Goal: Task Accomplishment & Management: Manage account settings

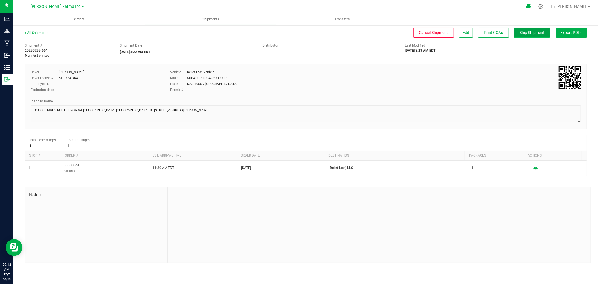
click at [298, 34] on span "Ship Shipment" at bounding box center [532, 32] width 25 height 4
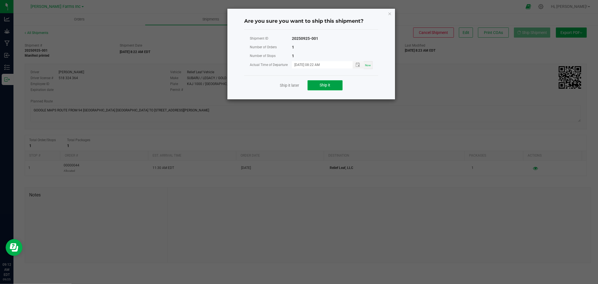
click at [298, 86] on span "Ship it" at bounding box center [325, 85] width 11 height 4
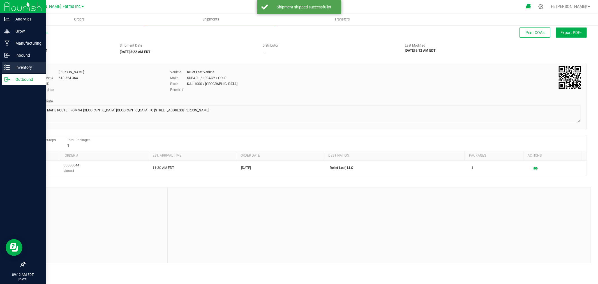
click at [20, 70] on p "Inventory" at bounding box center [27, 67] width 34 height 7
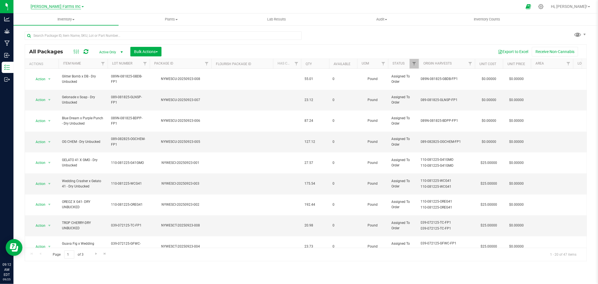
click at [58, 4] on span "[PERSON_NAME] Farms Inc" at bounding box center [56, 6] width 50 height 5
click at [45, 43] on link "Pre Process Inc" at bounding box center [57, 42] width 82 height 8
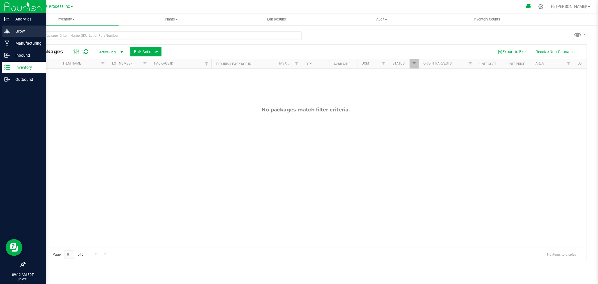
click at [12, 29] on p "Grow" at bounding box center [27, 31] width 34 height 7
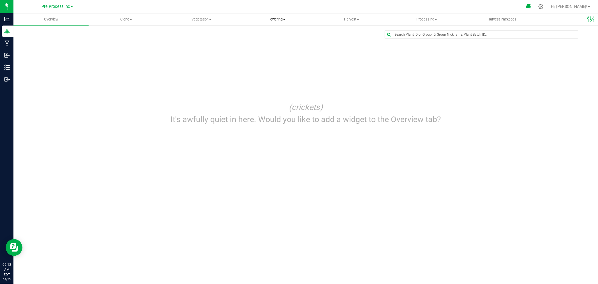
click at [274, 20] on span "Flowering" at bounding box center [276, 19] width 75 height 5
click at [271, 40] on span "Flowering groups" at bounding box center [262, 40] width 47 height 5
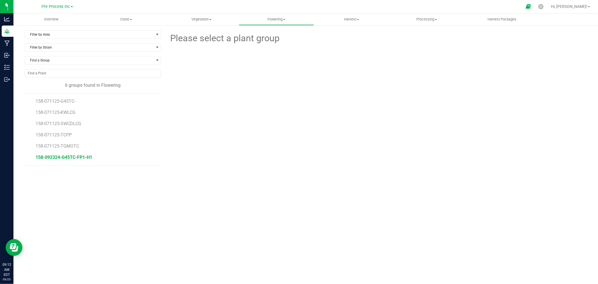
click at [65, 158] on span "158-092324-G45TC-FP1-H1" at bounding box center [64, 156] width 57 height 5
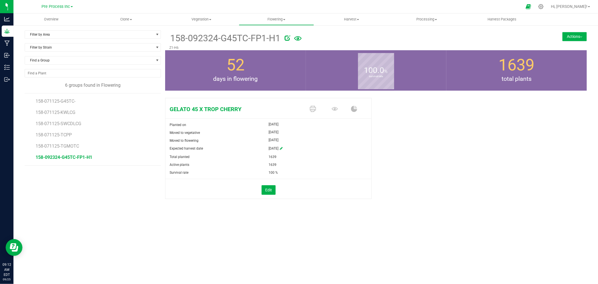
click at [298, 39] on button "Actions" at bounding box center [574, 36] width 24 height 9
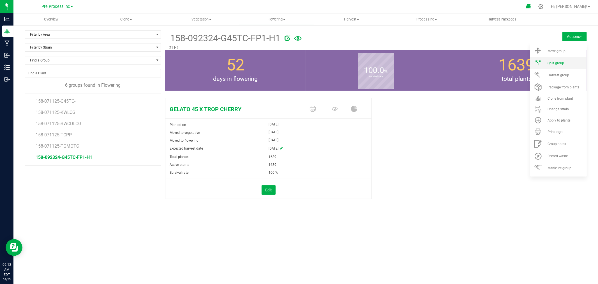
click at [298, 61] on span "Split group" at bounding box center [556, 63] width 17 height 4
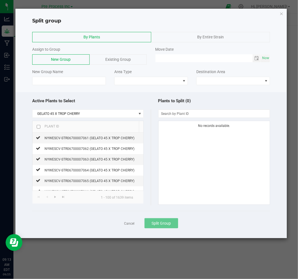
click at [39, 128] on input "checkbox" at bounding box center [39, 127] width 4 height 4
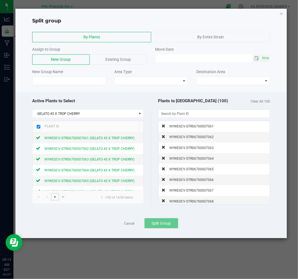
click at [55, 198] on span "Go to the next page" at bounding box center [55, 197] width 4 height 4
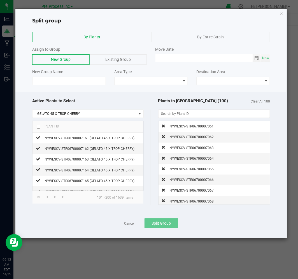
click at [38, 128] on input "checkbox" at bounding box center [39, 127] width 4 height 4
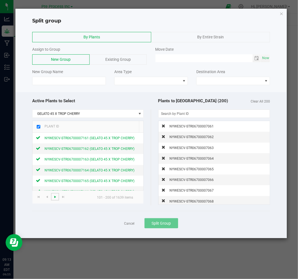
click at [56, 197] on span "Go to the next page" at bounding box center [55, 197] width 4 height 4
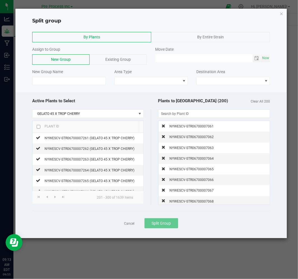
click at [37, 126] on input "checkbox" at bounding box center [39, 127] width 4 height 4
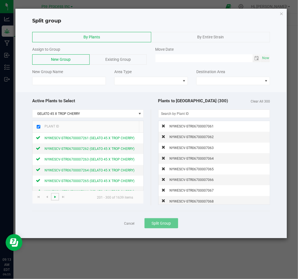
click at [54, 198] on span "Go to the next page" at bounding box center [55, 197] width 4 height 4
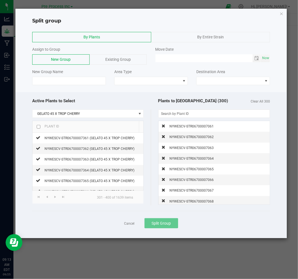
click at [38, 128] on input "checkbox" at bounding box center [39, 127] width 4 height 4
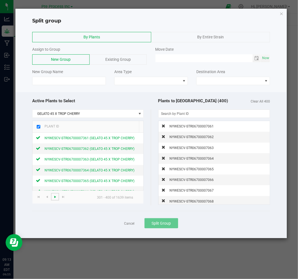
click at [56, 198] on span "Go to the next page" at bounding box center [55, 197] width 4 height 4
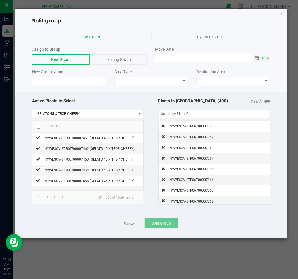
click at [38, 128] on input "checkbox" at bounding box center [39, 127] width 4 height 4
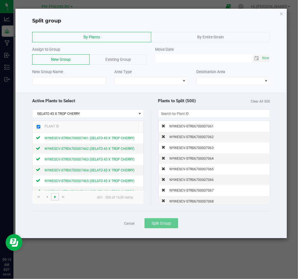
click at [54, 198] on span "Go to the next page" at bounding box center [55, 197] width 4 height 4
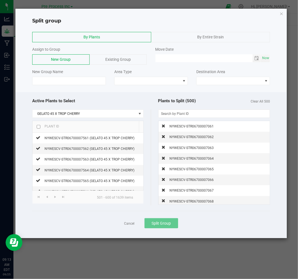
click at [37, 128] on input "checkbox" at bounding box center [39, 127] width 4 height 4
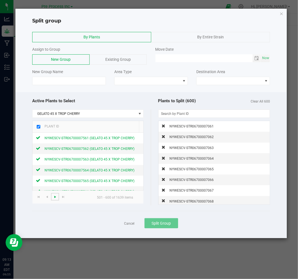
click at [55, 198] on span "Go to the next page" at bounding box center [55, 197] width 4 height 4
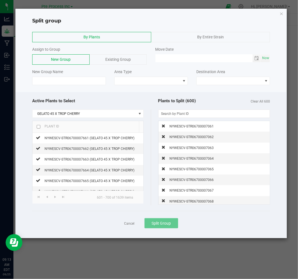
click at [39, 128] on input "checkbox" at bounding box center [39, 127] width 4 height 4
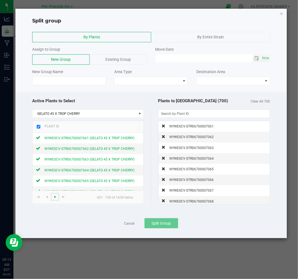
click at [55, 198] on span "Go to the next page" at bounding box center [55, 197] width 4 height 4
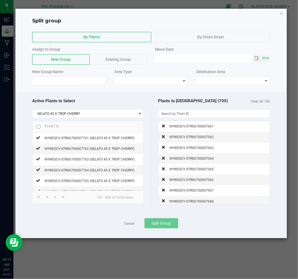
click at [39, 128] on input "checkbox" at bounding box center [39, 127] width 4 height 4
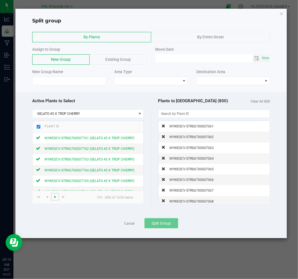
click at [56, 196] on span "Go to the next page" at bounding box center [55, 197] width 4 height 4
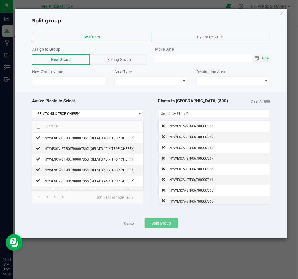
click at [38, 128] on input "checkbox" at bounding box center [39, 127] width 4 height 4
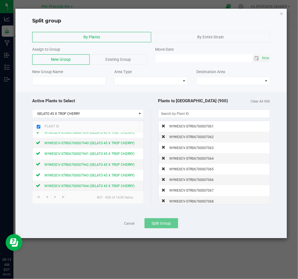
scroll to position [1015, 0]
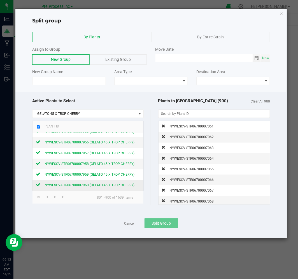
click at [53, 186] on span "NYWESCV-STR06700007960 (GELATO 45 X TROP CHERRY)" at bounding box center [90, 186] width 90 height 4
click at [47, 184] on span "NYWESCV-STR06700007960 (GELATO 45 X TROP CHERRY)" at bounding box center [90, 186] width 90 height 4
click at [39, 184] on icon at bounding box center [38, 184] width 4 height 3
drag, startPoint x: 36, startPoint y: 182, endPoint x: 66, endPoint y: 190, distance: 30.5
click at [37, 182] on td "NYWESCV-STR06700007960 (GELATO 45 X TROP CHERRY)" at bounding box center [88, 185] width 111 height 10
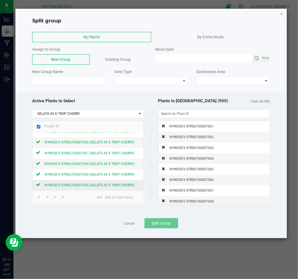
click at [107, 187] on span "NYWESCV-STR06700007960 (GELATO 45 X TROP CHERRY)" at bounding box center [90, 186] width 90 height 4
click at [105, 178] on td "NYWESCV-STR06700007959 (GELATO 45 X TROP CHERRY)" at bounding box center [88, 175] width 111 height 11
click at [90, 172] on div "NYWESCV-STR06700007959 (GELATO 45 X TROP CHERRY)" at bounding box center [87, 175] width 94 height 6
click at [58, 161] on div "NYWESCV-STR06700007958 (GELATO 45 X TROP CHERRY)" at bounding box center [87, 164] width 94 height 6
click at [39, 163] on icon at bounding box center [38, 163] width 4 height 3
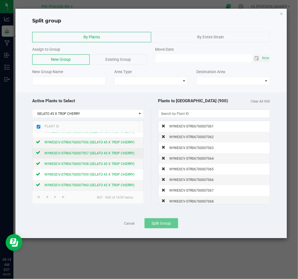
click at [38, 154] on icon at bounding box center [38, 152] width 4 height 3
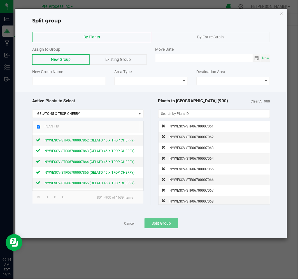
scroll to position [0, 0]
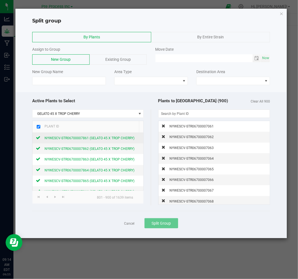
click at [60, 135] on div "NYWESCV-STR06700007861 (GELATO 45 X TROP CHERRY)" at bounding box center [87, 138] width 94 height 6
click at [60, 139] on span "NYWESCV-STR06700007861 (GELATO 45 X TROP CHERRY)" at bounding box center [90, 138] width 90 height 4
drag, startPoint x: 60, startPoint y: 139, endPoint x: 48, endPoint y: 139, distance: 12.3
click at [60, 139] on span "NYWESCV-STR06700007861 (GELATO 45 X TROP CHERRY)" at bounding box center [90, 138] width 90 height 4
click at [41, 138] on div "NYWESCV-STR06700007861 (GELATO 45 X TROP CHERRY)" at bounding box center [87, 138] width 94 height 6
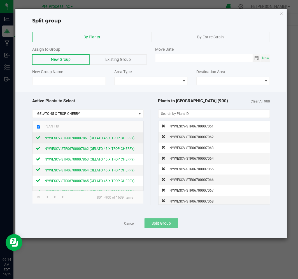
click at [38, 137] on icon at bounding box center [38, 137] width 4 height 3
click at [38, 128] on input "checkbox" at bounding box center [39, 127] width 4 height 4
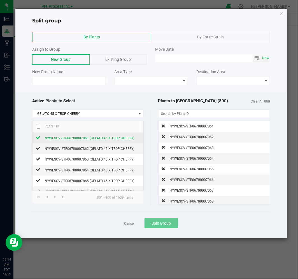
click at [52, 140] on span "NYWESCV-STR06700007861 (GELATO 45 X TROP CHERRY)" at bounding box center [90, 138] width 90 height 4
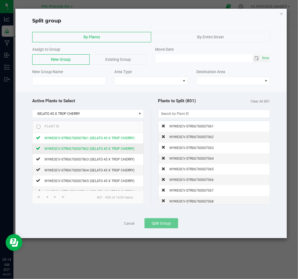
click at [56, 149] on span "NYWESCV-STR06700007862 (GELATO 45 X TROP CHERRY)" at bounding box center [90, 149] width 90 height 4
click at [38, 127] on input "checkbox" at bounding box center [39, 127] width 4 height 4
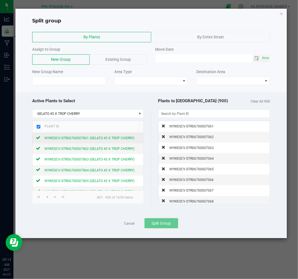
click at [60, 142] on td "NYWESCV-STR06700007861 (GELATO 45 X TROP CHERRY)" at bounding box center [88, 138] width 111 height 11
click at [60, 140] on span "NYWESCV-STR06700007861 (GELATO 45 X TROP CHERRY)" at bounding box center [90, 138] width 90 height 4
click at [62, 139] on span "NYWESCV-STR06700007861 (GELATO 45 X TROP CHERRY)" at bounding box center [90, 138] width 90 height 4
click at [63, 147] on span "NYWESCV-STR06700007862 (GELATO 45 X TROP CHERRY)" at bounding box center [90, 149] width 90 height 4
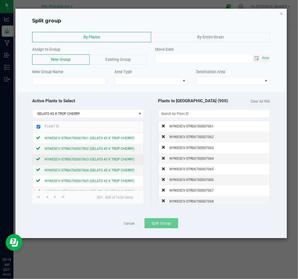
click at [60, 160] on span "NYWESCV-STR06700007863 (GELATO 45 X TROP CHERRY)" at bounding box center [90, 160] width 90 height 4
click at [58, 168] on div "NYWESCV-STR06700007864 (GELATO 45 X TROP CHERRY)" at bounding box center [87, 170] width 94 height 6
click at [40, 125] on input "checkbox" at bounding box center [39, 127] width 4 height 4
checkbox input "false"
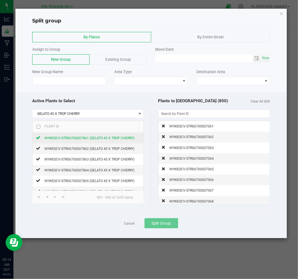
click at [54, 139] on span "NYWESCV-STR06700007861 (GELATO 45 X TROP CHERRY)" at bounding box center [90, 138] width 90 height 4
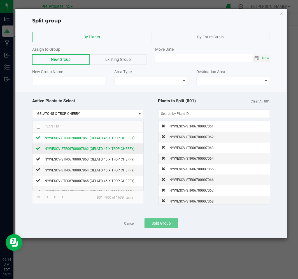
click at [56, 149] on span "NYWESCV-STR06700007862 (GELATO 45 X TROP CHERRY)" at bounding box center [90, 149] width 90 height 4
click at [57, 155] on td "NYWESCV-STR06700007863 (GELATO 45 X TROP CHERRY)" at bounding box center [88, 159] width 111 height 11
click at [60, 159] on span "NYWESCV-STR06700007863 (GELATO 45 X TROP CHERRY)" at bounding box center [90, 160] width 90 height 4
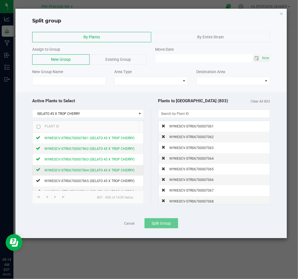
click at [62, 171] on span "NYWESCV-STR06700007864 (GELATO 45 X TROP CHERRY)" at bounding box center [90, 170] width 90 height 4
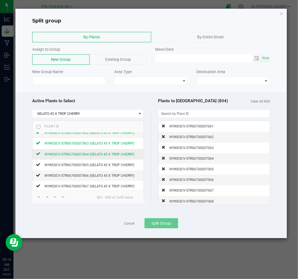
scroll to position [31, 0]
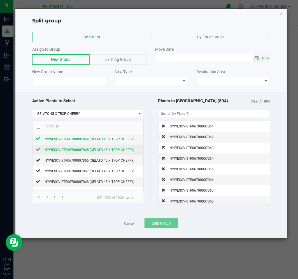
click at [72, 151] on span "NYWESCV-STR06700007865 (GELATO 45 X TROP CHERRY)" at bounding box center [90, 150] width 90 height 4
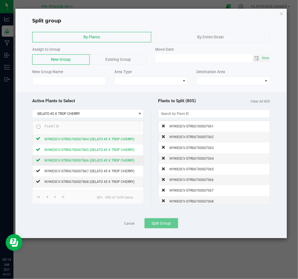
click at [71, 160] on span "NYWESCV-STR06700007866 (GELATO 45 X TROP CHERRY)" at bounding box center [90, 161] width 90 height 4
click at [71, 166] on td "NYWESCV-STR06700007867 (GELATO 45 X TROP CHERRY)" at bounding box center [88, 171] width 111 height 11
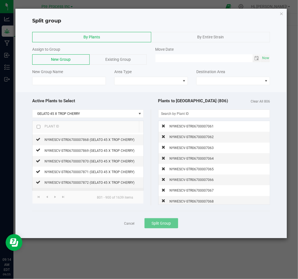
scroll to position [62, 0]
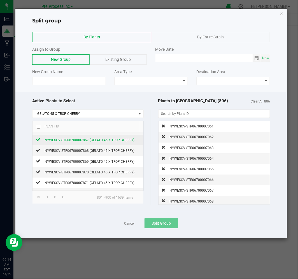
click at [69, 142] on span "NYWESCV-STR06700007867 (GELATO 45 X TROP CHERRY)" at bounding box center [90, 140] width 90 height 4
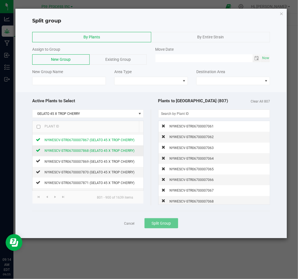
click at [102, 151] on span "NYWESCV-STR06700007868 (GELATO 45 X TROP CHERRY)" at bounding box center [90, 151] width 90 height 4
click at [93, 161] on span "NYWESCV-STR06700007869 (GELATO 45 X TROP CHERRY)" at bounding box center [90, 162] width 90 height 4
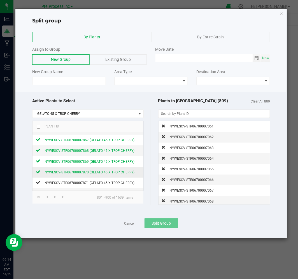
click at [91, 170] on div "NYWESCV-STR06700007870 (GELATO 45 X TROP CHERRY)" at bounding box center [87, 172] width 94 height 6
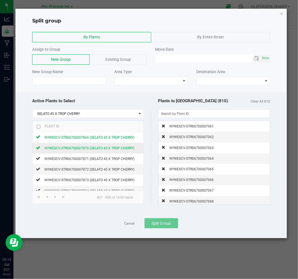
scroll to position [93, 0]
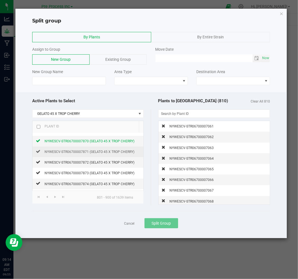
click at [86, 148] on td "NYWESCV-STR06700007871 (GELATO 45 X TROP CHERRY)" at bounding box center [88, 152] width 111 height 11
click at [85, 153] on span "NYWESCV-STR06700007871 (GELATO 45 X TROP CHERRY)" at bounding box center [90, 152] width 90 height 4
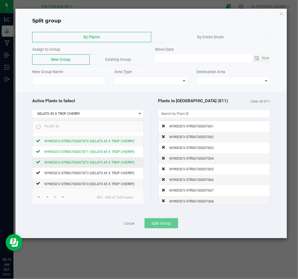
click at [82, 165] on span "NYWESCV-STR06700007872 (GELATO 45 X TROP CHERRY)" at bounding box center [90, 163] width 90 height 4
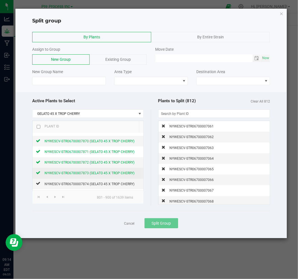
click at [80, 176] on div "NYWESCV-STR06700007873 (GELATO 45 X TROP CHERRY)" at bounding box center [87, 173] width 94 height 6
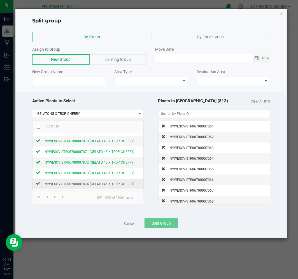
click at [79, 188] on td "NYWESCV-STR06700007874 (GELATO 45 X TROP CHERRY)" at bounding box center [88, 184] width 111 height 11
click at [78, 183] on span "NYWESCV-STR06700007874 (GELATO 45 X TROP CHERRY)" at bounding box center [90, 184] width 90 height 4
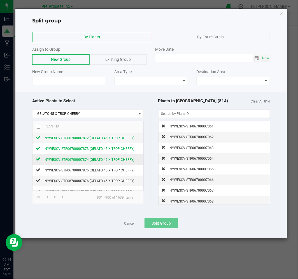
scroll to position [124, 0]
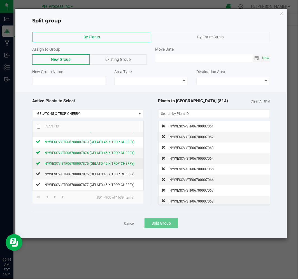
click at [78, 166] on span "NYWESCV-STR06700007875 (GELATO 45 X TROP CHERRY)" at bounding box center [90, 164] width 90 height 4
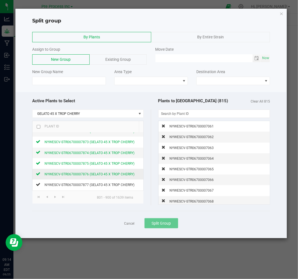
click at [74, 176] on span "NYWESCV-STR06700007876 (GELATO 45 X TROP CHERRY)" at bounding box center [90, 174] width 90 height 4
click at [74, 184] on span "NYWESCV-STR06700007877 (GELATO 45 X TROP CHERRY)" at bounding box center [90, 185] width 90 height 4
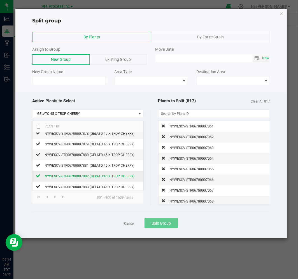
scroll to position [156, 0]
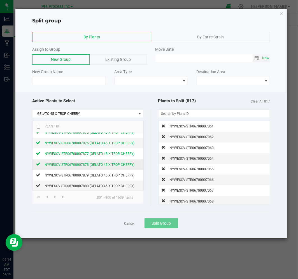
click at [76, 168] on div "NYWESCV-STR06700007878 (GELATO 45 X TROP CHERRY)" at bounding box center [87, 165] width 94 height 6
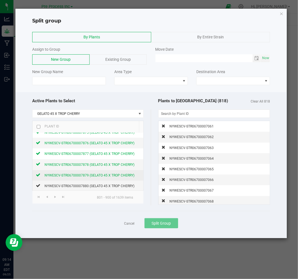
click at [76, 174] on span "NYWESCV-STR06700007879 (GELATO 45 X TROP CHERRY)" at bounding box center [90, 176] width 90 height 4
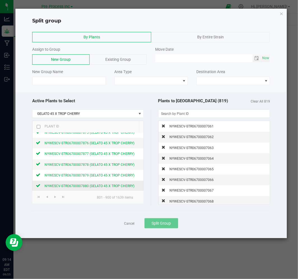
click at [75, 184] on div "NYWESCV-STR06700007880 (GELATO 45 X TROP CHERRY)" at bounding box center [87, 186] width 94 height 6
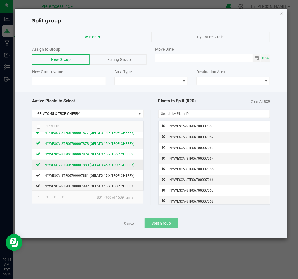
scroll to position [187, 0]
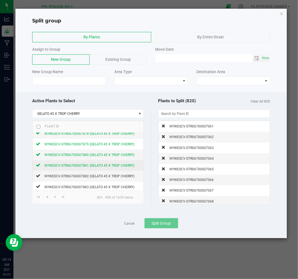
click at [80, 164] on span "NYWESCV-STR06700007881 (GELATO 45 X TROP CHERRY)" at bounding box center [90, 166] width 90 height 4
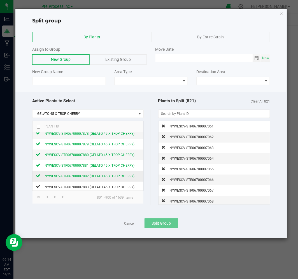
click at [77, 176] on span "NYWESCV-STR06700007882 (GELATO 45 X TROP CHERRY)" at bounding box center [90, 176] width 90 height 4
click at [77, 184] on div "NYWESCV-STR06700007883 (GELATO 45 X TROP CHERRY)" at bounding box center [87, 187] width 94 height 6
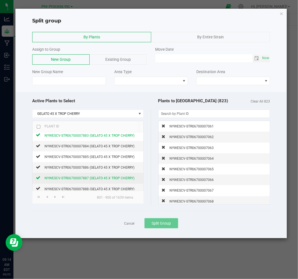
scroll to position [249, 0]
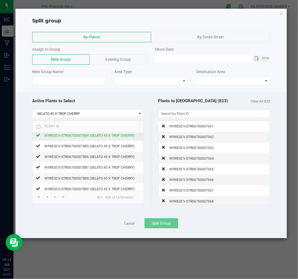
click at [94, 136] on span "NYWESCV-STR06700007884 (GELATO 45 X TROP CHERRY)" at bounding box center [90, 136] width 90 height 4
click at [90, 142] on td "NYWESCV-STR06700007885 (GELATO 45 X TROP CHERRY)" at bounding box center [88, 146] width 111 height 11
click at [80, 148] on span "NYWESCV-STR06700007885 (GELATO 45 X TROP CHERRY)" at bounding box center [90, 146] width 90 height 4
click at [84, 162] on td "NYWESCV-STR06700007886 (GELATO 45 X TROP CHERRY)" at bounding box center [88, 157] width 111 height 11
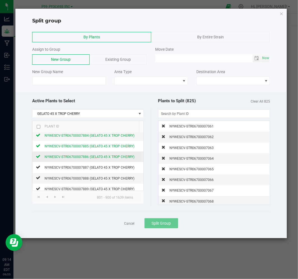
click at [83, 158] on span "NYWESCV-STR06700007886 (GELATO 45 X TROP CHERRY)" at bounding box center [90, 157] width 90 height 4
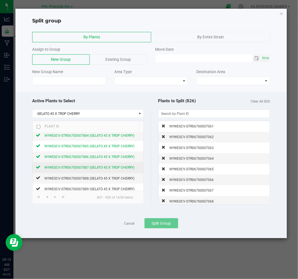
click at [78, 169] on span "NYWESCV-STR06700007887 (GELATO 45 X TROP CHERRY)" at bounding box center [90, 168] width 90 height 4
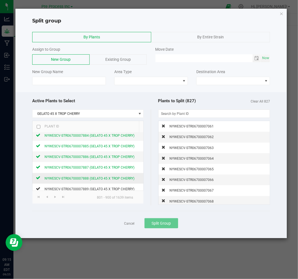
click at [78, 178] on span "NYWESCV-STR06700007888 (GELATO 45 X TROP CHERRY)" at bounding box center [90, 179] width 90 height 4
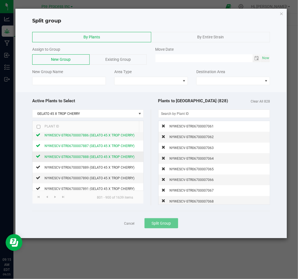
scroll to position [280, 0]
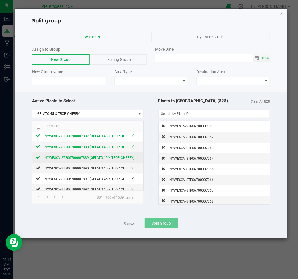
click at [76, 158] on span "NYWESCV-STR06700007889 (GELATO 45 X TROP CHERRY)" at bounding box center [90, 158] width 90 height 4
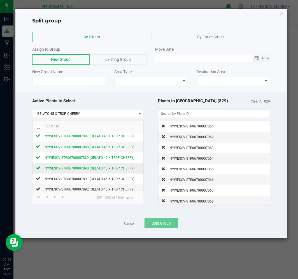
click at [77, 168] on span "NYWESCV-STR06700007890 (GELATO 45 X TROP CHERRY)" at bounding box center [90, 169] width 90 height 4
click at [77, 173] on td "NYWESCV-STR06700007890 (GELATO 45 X TROP CHERRY)" at bounding box center [88, 168] width 111 height 11
click at [76, 178] on div "NYWESCV-STR06700007891 (GELATO 45 X TROP CHERRY)" at bounding box center [87, 179] width 94 height 6
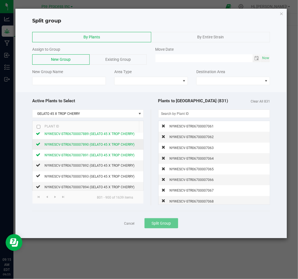
scroll to position [311, 0]
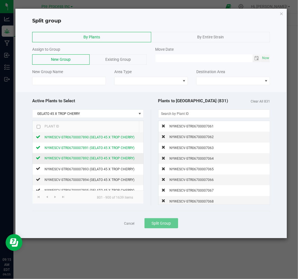
click at [76, 161] on span "NYWESCV-STR06700007892 (GELATO 45 X TROP CHERRY)" at bounding box center [90, 159] width 90 height 4
click at [79, 172] on div "NYWESCV-STR06700007893 (GELATO 45 X TROP CHERRY)" at bounding box center [87, 170] width 94 height 6
click at [78, 177] on td "NYWESCV-STR06700007894 (GELATO 45 X TROP CHERRY)" at bounding box center [88, 180] width 111 height 11
click at [78, 181] on span "NYWESCV-STR06700007894 (GELATO 45 X TROP CHERRY)" at bounding box center [90, 180] width 90 height 4
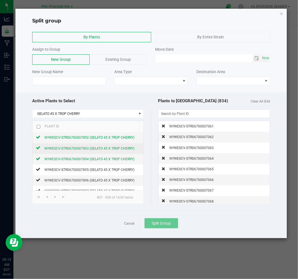
scroll to position [343, 0]
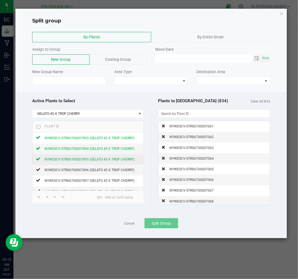
click at [78, 163] on div "NYWESCV-STR06700007895 (GELATO 45 X TROP CHERRY)" at bounding box center [87, 160] width 94 height 6
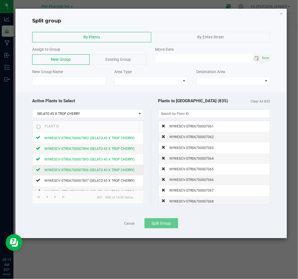
click at [77, 172] on span "NYWESCV-STR06700007896 (GELATO 45 X TROP CHERRY)" at bounding box center [90, 170] width 90 height 4
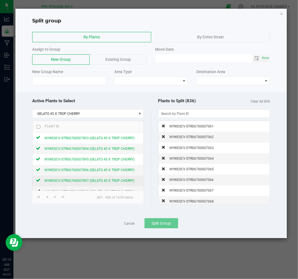
click at [76, 181] on span "NYWESCV-STR06700007897 (GELATO 45 X TROP CHERRY)" at bounding box center [90, 181] width 90 height 4
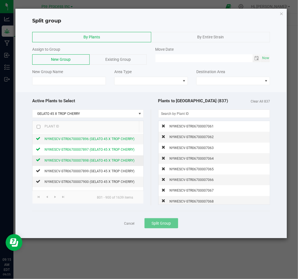
click at [77, 162] on span "NYWESCV-STR06700007898 (GELATO 45 X TROP CHERRY)" at bounding box center [90, 161] width 90 height 4
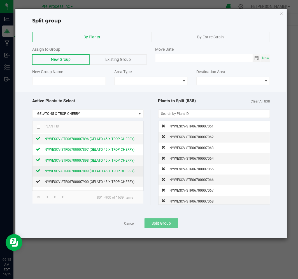
click at [77, 170] on span "NYWESCV-STR06700007899 (GELATO 45 X TROP CHERRY)" at bounding box center [90, 172] width 90 height 4
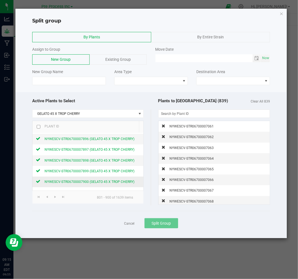
click at [76, 180] on div "NYWESCV-STR06700007900 (GELATO 45 X TROP CHERRY)" at bounding box center [87, 182] width 94 height 6
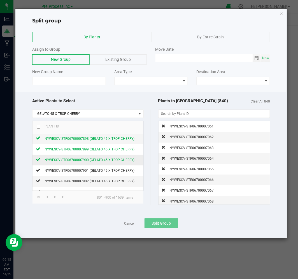
scroll to position [405, 0]
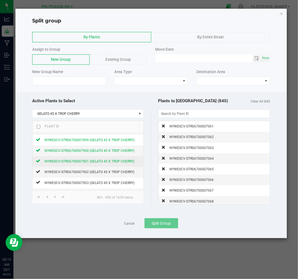
click at [76, 161] on span "NYWESCV-STR06700007901 (GELATO 45 X TROP CHERRY)" at bounding box center [90, 162] width 90 height 4
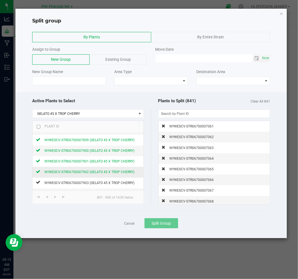
click at [77, 174] on span "NYWESCV-STR06700007902 (GELATO 45 X TROP CHERRY)" at bounding box center [90, 172] width 90 height 4
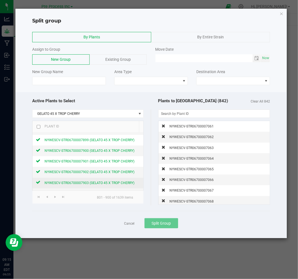
click at [79, 181] on div "NYWESCV-STR06700007903 (GELATO 45 X TROP CHERRY)" at bounding box center [87, 183] width 94 height 6
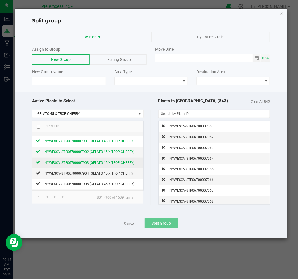
scroll to position [436, 0]
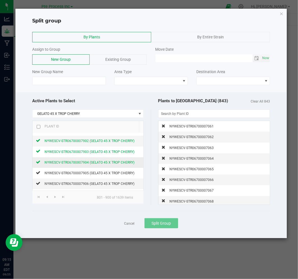
click at [79, 164] on span "NYWESCV-STR06700007904 (GELATO 45 X TROP CHERRY)" at bounding box center [90, 163] width 90 height 4
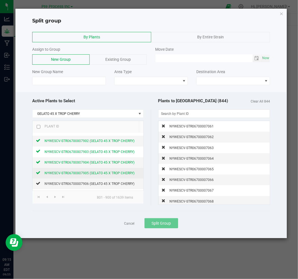
click at [80, 174] on span "NYWESCV-STR06700007905 (GELATO 45 X TROP CHERRY)" at bounding box center [90, 174] width 90 height 4
click at [79, 182] on td "NYWESCV-STR06700007906 (GELATO 45 X TROP CHERRY)" at bounding box center [88, 184] width 111 height 11
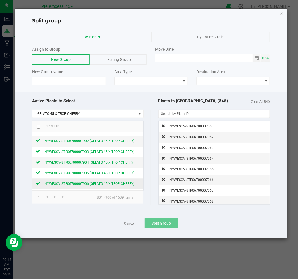
click at [79, 184] on span "NYWESCV-STR06700007906 (GELATO 45 X TROP CHERRY)" at bounding box center [90, 184] width 90 height 4
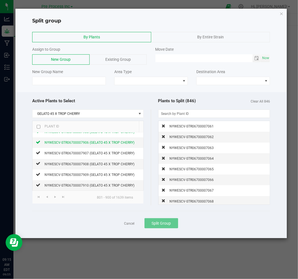
scroll to position [467, 0]
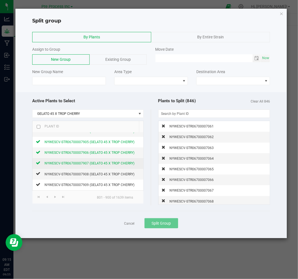
click at [79, 166] on span "NYWESCV-STR06700007907 (GELATO 45 X TROP CHERRY)" at bounding box center [90, 164] width 90 height 4
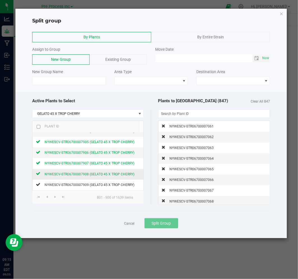
click at [80, 176] on span "NYWESCV-STR06700007908 (GELATO 45 X TROP CHERRY)" at bounding box center [90, 175] width 90 height 4
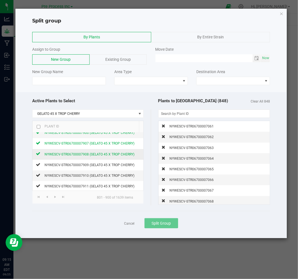
scroll to position [498, 0]
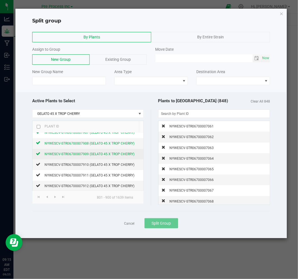
click at [80, 157] on div "NYWESCV-STR06700007909 (GELATO 45 X TROP CHERRY)" at bounding box center [87, 154] width 94 height 6
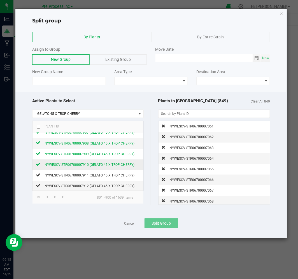
click at [79, 164] on span "NYWESCV-STR06700007910 (GELATO 45 X TROP CHERRY)" at bounding box center [90, 165] width 90 height 4
click at [79, 174] on div "NYWESCV-STR06700007911 (GELATO 45 X TROP CHERRY)" at bounding box center [87, 175] width 94 height 6
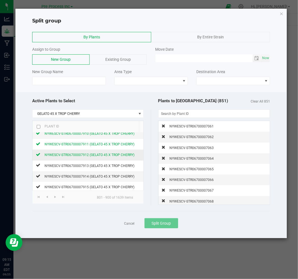
click at [78, 158] on div "NYWESCV-STR06700007912 (GELATO 45 X TROP CHERRY)" at bounding box center [87, 155] width 94 height 6
click at [79, 170] on td "NYWESCV-STR06700007913 (GELATO 45 X TROP CHERRY)" at bounding box center [88, 166] width 111 height 11
click at [79, 166] on span "NYWESCV-STR06700007913 (GELATO 45 X TROP CHERRY)" at bounding box center [90, 166] width 90 height 4
click at [79, 177] on span "NYWESCV-STR06700007914 (GELATO 45 X TROP CHERRY)" at bounding box center [90, 177] width 90 height 4
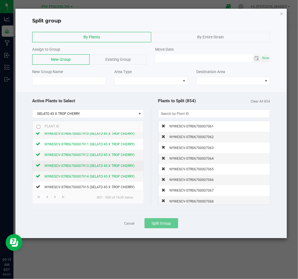
scroll to position [561, 0]
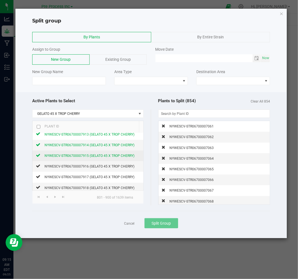
click at [80, 159] on div "NYWESCV-STR06700007915 (GELATO 45 X TROP CHERRY)" at bounding box center [87, 156] width 94 height 6
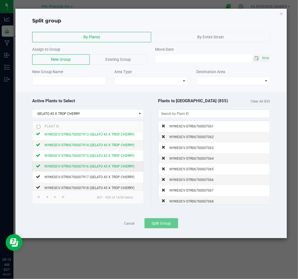
click at [80, 168] on span "NYWESCV-STR06700007916 (GELATO 45 X TROP CHERRY)" at bounding box center [90, 167] width 90 height 4
click at [80, 175] on td "NYWESCV-STR06700007917 (GELATO 45 X TROP CHERRY)" at bounding box center [88, 177] width 111 height 11
click at [80, 176] on div "NYWESCV-STR06700007917 (GELATO 45 X TROP CHERRY)" at bounding box center [87, 177] width 94 height 6
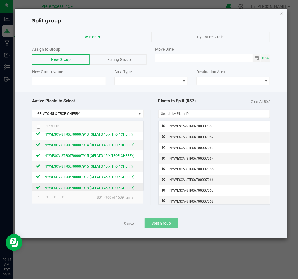
click at [79, 186] on div "NYWESCV-STR06700007918 (GELATO 45 X TROP CHERRY)" at bounding box center [87, 188] width 94 height 6
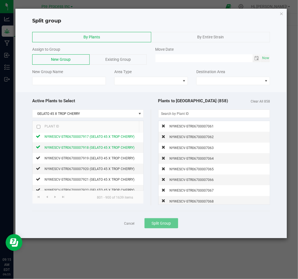
scroll to position [592, 0]
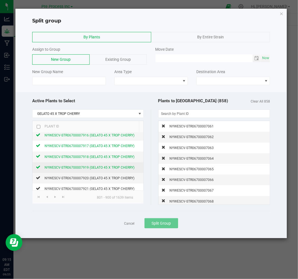
click at [79, 170] on span "NYWESCV-STR06700007919 (GELATO 45 X TROP CHERRY)" at bounding box center [90, 168] width 90 height 4
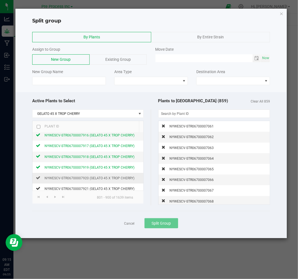
click at [80, 184] on td "NYWESCV-STR06700007920 (GELATO 45 X TROP CHERRY)" at bounding box center [88, 178] width 111 height 11
click at [80, 180] on span "NYWESCV-STR06700007920 (GELATO 45 X TROP CHERRY)" at bounding box center [90, 178] width 90 height 4
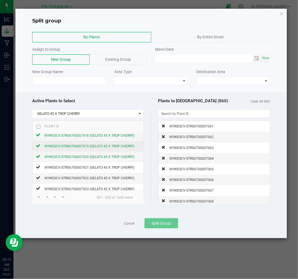
scroll to position [623, 0]
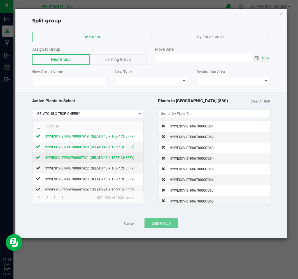
click at [83, 159] on span "NYWESCV-STR06700007921 (GELATO 45 X TROP CHERRY)" at bounding box center [90, 158] width 90 height 4
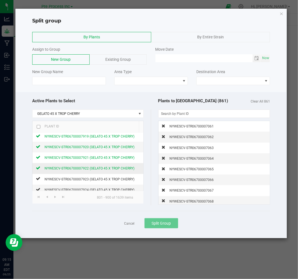
click at [80, 170] on span "NYWESCV-STR06700007922 (GELATO 45 X TROP CHERRY)" at bounding box center [90, 169] width 90 height 4
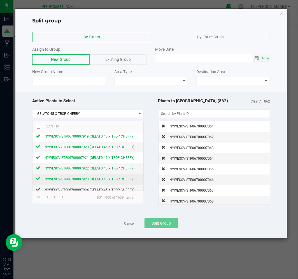
click at [79, 178] on div "NYWESCV-STR06700007923 (GELATO 45 X TROP CHERRY)" at bounding box center [87, 179] width 94 height 6
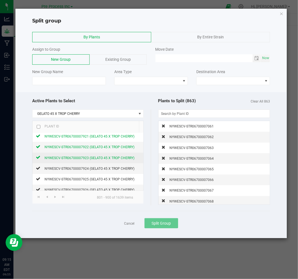
scroll to position [654, 0]
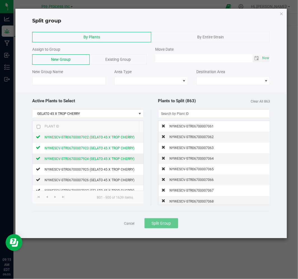
click at [80, 161] on span "NYWESCV-STR06700007924 (GELATO 45 X TROP CHERRY)" at bounding box center [90, 159] width 90 height 4
click at [80, 172] on span "NYWESCV-STR06700007925 (GELATO 45 X TROP CHERRY)" at bounding box center [90, 170] width 90 height 4
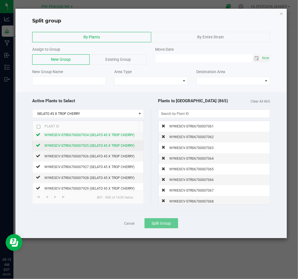
scroll to position [685, 0]
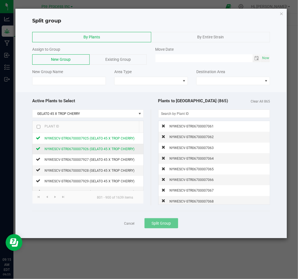
click at [79, 151] on span "NYWESCV-STR06700007926 (GELATO 45 X TROP CHERRY)" at bounding box center [90, 149] width 90 height 4
click at [79, 161] on span "NYWESCV-STR06700007927 (GELATO 45 X TROP CHERRY)" at bounding box center [90, 160] width 90 height 4
click at [77, 170] on span "NYWESCV-STR06700007928 (GELATO 45 X TROP CHERRY)" at bounding box center [90, 171] width 90 height 4
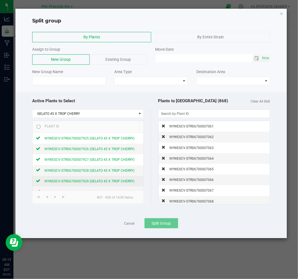
click at [77, 180] on div "NYWESCV-STR06700007929 (GELATO 45 X TROP CHERRY)" at bounding box center [87, 181] width 94 height 6
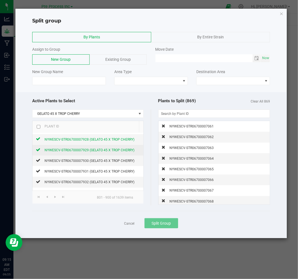
scroll to position [747, 0]
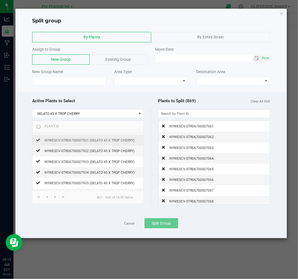
click at [75, 146] on td "NYWESCV-STR06700007931 (GELATO 45 X TROP CHERRY)" at bounding box center [88, 140] width 111 height 11
click at [76, 142] on span "NYWESCV-STR06700007931 (GELATO 45 X TROP CHERRY)" at bounding box center [90, 141] width 90 height 4
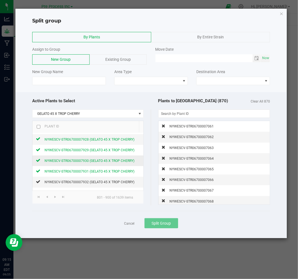
click at [104, 163] on span "NYWESCV-STR06700007930 (GELATO 45 X TROP CHERRY)" at bounding box center [90, 161] width 90 height 4
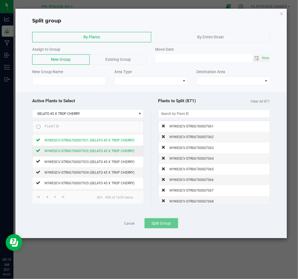
click at [92, 153] on span "NYWESCV-STR06700007932 (GELATO 45 X TROP CHERRY)" at bounding box center [90, 151] width 90 height 4
click at [91, 167] on td "NYWESCV-STR06700007933 (GELATO 45 X TROP CHERRY)" at bounding box center [88, 162] width 111 height 11
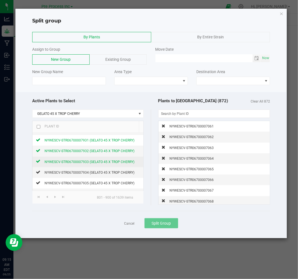
click at [91, 164] on span "NYWESCV-STR06700007933 (GELATO 45 X TROP CHERRY)" at bounding box center [90, 162] width 90 height 4
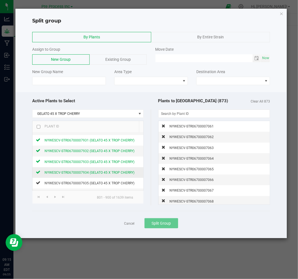
click at [84, 174] on span "NYWESCV-STR06700007934 (GELATO 45 X TROP CHERRY)" at bounding box center [90, 173] width 90 height 4
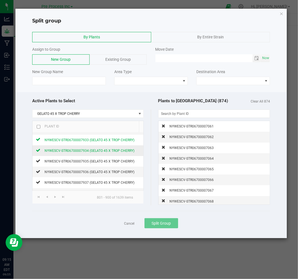
scroll to position [779, 0]
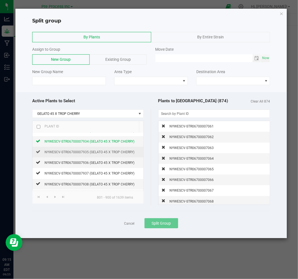
click at [84, 158] on td "NYWESCV-STR06700007935 (GELATO 45 X TROP CHERRY)" at bounding box center [88, 152] width 111 height 11
click at [83, 154] on span "NYWESCV-STR06700007935 (GELATO 45 X TROP CHERRY)" at bounding box center [90, 152] width 90 height 4
click at [62, 153] on span "NYWESCV-STR06700007935 (GELATO 45 X TROP CHERRY)" at bounding box center [90, 152] width 90 height 4
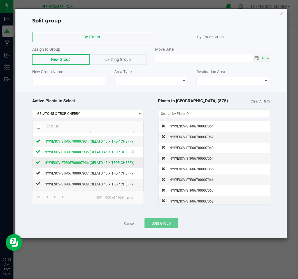
click at [43, 162] on div "NYWESCV-STR06700007936 (GELATO 45 X TROP CHERRY)" at bounding box center [87, 163] width 94 height 6
click at [37, 163] on icon at bounding box center [38, 162] width 4 height 3
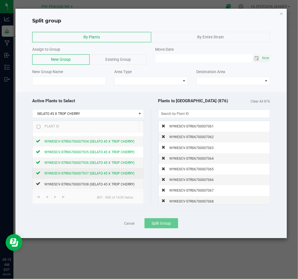
click at [105, 174] on span "NYWESCV-STR06700007937 (GELATO 45 X TROP CHERRY)" at bounding box center [90, 174] width 90 height 4
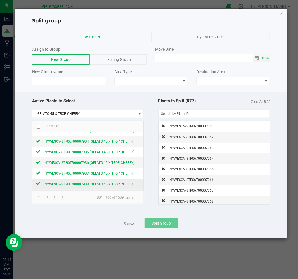
click at [79, 186] on span "NYWESCV-STR06700007938 (GELATO 45 X TROP CHERRY)" at bounding box center [90, 185] width 90 height 4
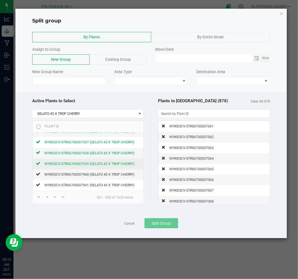
click at [79, 166] on span "NYWESCV-STR06700007939 (GELATO 45 X TROP CHERRY)" at bounding box center [90, 164] width 90 height 4
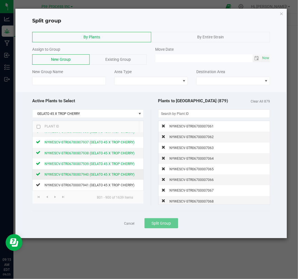
click at [78, 175] on span "NYWESCV-STR06700007940 (GELATO 45 X TROP CHERRY)" at bounding box center [90, 175] width 90 height 4
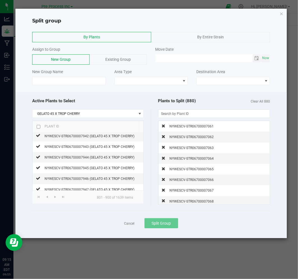
scroll to position [872, 0]
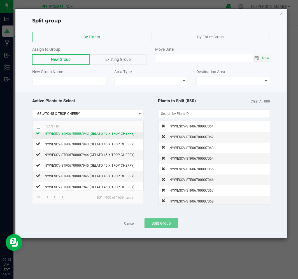
click at [77, 137] on div "NYWESCV-STR06700007942 (GELATO 45 X TROP CHERRY)" at bounding box center [87, 134] width 94 height 6
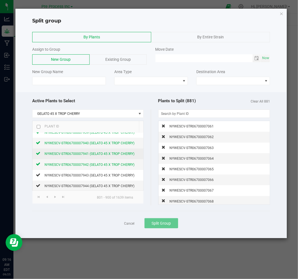
click at [85, 156] on span "NYWESCV-STR06700007941 (GELATO 45 X TROP CHERRY)" at bounding box center [90, 154] width 90 height 4
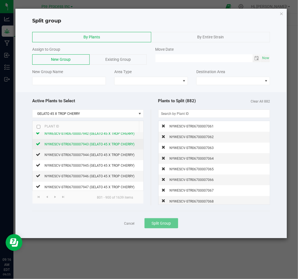
click at [58, 145] on span "NYWESCV-STR06700007943 (GELATO 45 X TROP CHERRY)" at bounding box center [90, 144] width 90 height 4
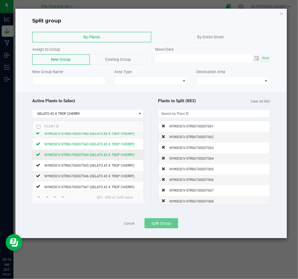
click at [71, 157] on span "NYWESCV-STR06700007944 (GELATO 45 X TROP CHERRY)" at bounding box center [90, 155] width 90 height 4
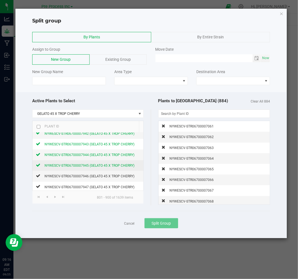
click at [72, 166] on span "NYWESCV-STR06700007945 (GELATO 45 X TROP CHERRY)" at bounding box center [90, 166] width 90 height 4
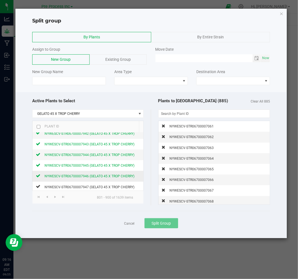
click at [74, 178] on span "NYWESCV-STR06700007946 (GELATO 45 X TROP CHERRY)" at bounding box center [90, 176] width 90 height 4
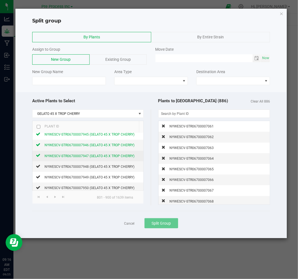
click at [79, 158] on span "NYWESCV-STR06700007947 (GELATO 45 X TROP CHERRY)" at bounding box center [90, 156] width 90 height 4
click at [80, 172] on td "NYWESCV-STR06700007948 (GELATO 45 X TROP CHERRY)" at bounding box center [88, 166] width 111 height 11
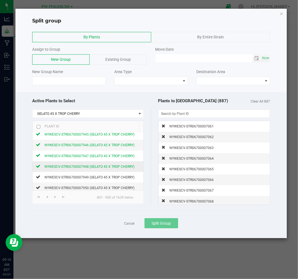
click at [82, 169] on span "NYWESCV-STR06700007948 (GELATO 45 X TROP CHERRY)" at bounding box center [90, 167] width 90 height 4
click at [82, 177] on div "NYWESCV-STR06700007949 (GELATO 45 X TROP CHERRY)" at bounding box center [87, 177] width 94 height 6
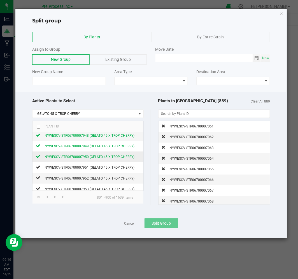
click at [83, 159] on span "NYWESCV-STR06700007950 (GELATO 45 X TROP CHERRY)" at bounding box center [90, 157] width 90 height 4
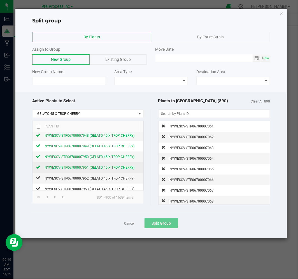
click at [82, 170] on span "NYWESCV-STR06700007951 (GELATO 45 X TROP CHERRY)" at bounding box center [90, 168] width 90 height 4
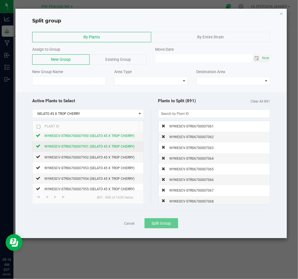
scroll to position [966, 0]
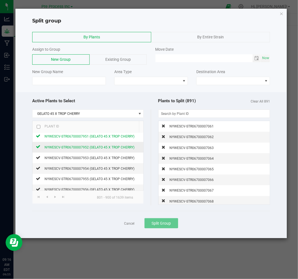
click at [82, 150] on div "NYWESCV-STR06700007952 (GELATO 45 X TROP CHERRY)" at bounding box center [87, 147] width 94 height 6
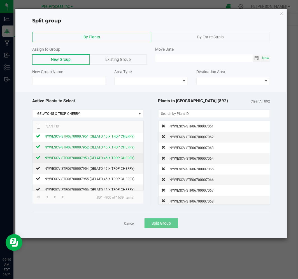
click at [82, 160] on span "NYWESCV-STR06700007953 (GELATO 45 X TROP CHERRY)" at bounding box center [90, 158] width 90 height 4
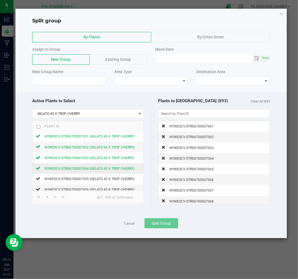
click at [83, 169] on span "NYWESCV-STR06700007954 (GELATO 45 X TROP CHERRY)" at bounding box center [90, 169] width 90 height 4
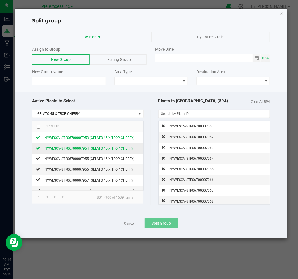
scroll to position [997, 0]
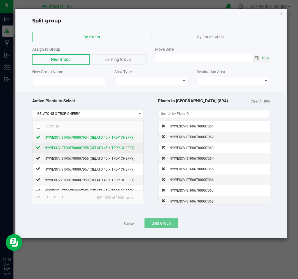
click at [83, 151] on div "NYWESCV-STR06700007955 (GELATO 45 X TROP CHERRY)" at bounding box center [87, 148] width 94 height 6
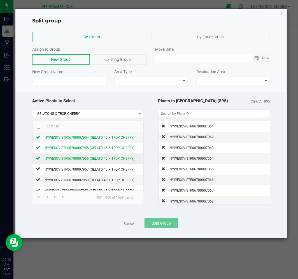
click at [83, 162] on div "NYWESCV-STR06700007956 (GELATO 45 X TROP CHERRY)" at bounding box center [87, 159] width 94 height 6
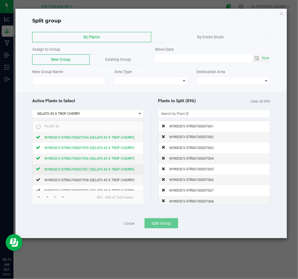
click at [83, 169] on div "NYWESCV-STR06700007957 (GELATO 45 X TROP CHERRY)" at bounding box center [87, 170] width 94 height 6
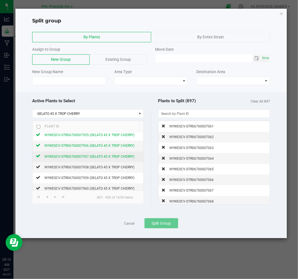
scroll to position [1015, 0]
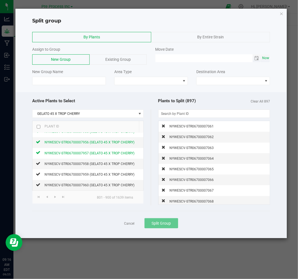
click at [266, 60] on span "Now" at bounding box center [266, 58] width 10 height 8
click at [255, 57] on span "Toggle calendar" at bounding box center [257, 58] width 4 height 4
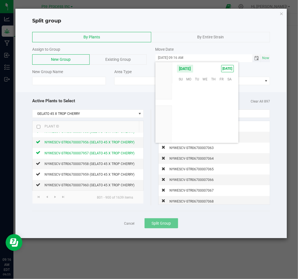
scroll to position [90928, 0]
click at [188, 114] on span "22" at bounding box center [189, 115] width 8 height 9
type input "09/22/2025 09:16 AM"
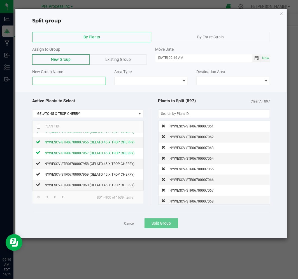
click at [79, 83] on input at bounding box center [69, 81] width 74 height 8
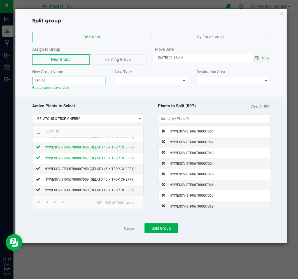
click at [75, 80] on input "158-09" at bounding box center [69, 81] width 74 height 8
type input "158-092325-G45-FP1-H1"
click at [159, 80] on span at bounding box center [148, 81] width 66 height 8
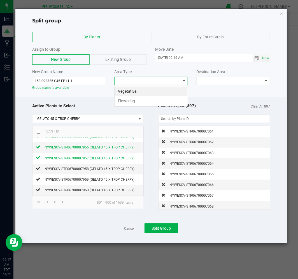
scroll to position [8, 74]
click at [144, 102] on li "Flowering" at bounding box center [151, 101] width 73 height 10
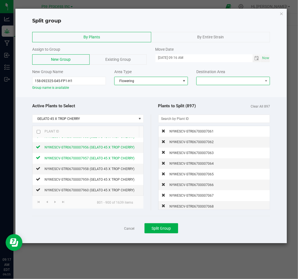
click at [217, 81] on span at bounding box center [230, 81] width 66 height 8
click at [217, 90] on li "Z1-H6" at bounding box center [233, 92] width 73 height 10
click at [166, 229] on span "Split Group" at bounding box center [161, 228] width 19 height 4
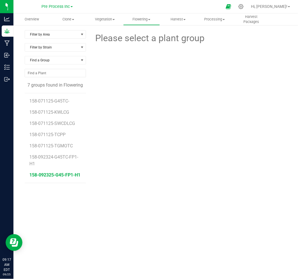
click at [69, 175] on span "158-092325-G45-FP1-H1" at bounding box center [55, 174] width 51 height 5
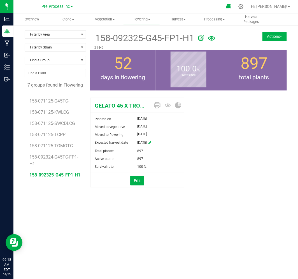
click at [275, 34] on button "Actions" at bounding box center [275, 36] width 24 height 9
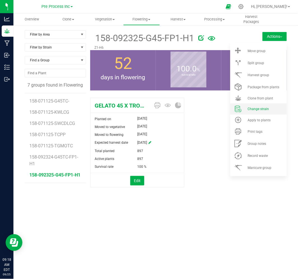
click at [266, 110] on span "Change strain" at bounding box center [258, 109] width 21 height 4
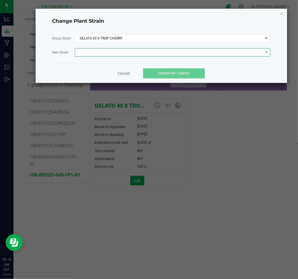
click at [169, 52] on span at bounding box center [169, 53] width 188 height 8
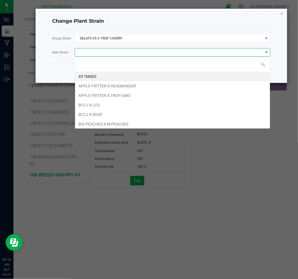
scroll to position [8, 195]
type input "GEL"
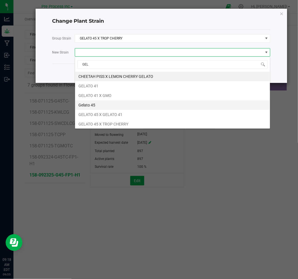
click at [141, 100] on li "Gelato 45" at bounding box center [172, 105] width 195 height 10
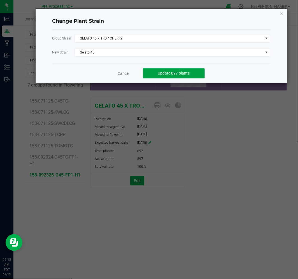
click at [184, 76] on button "Update 897 plants" at bounding box center [174, 73] width 62 height 10
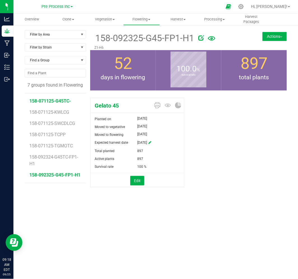
click at [50, 100] on span "158-071125-G45TC-" at bounding box center [50, 100] width 41 height 5
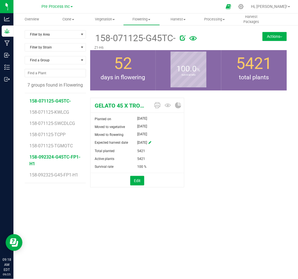
click at [53, 156] on span "158-092324-G45TC-FP1-H1" at bounding box center [55, 160] width 51 height 12
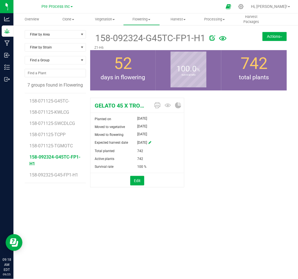
click at [271, 36] on button "Actions" at bounding box center [275, 36] width 24 height 9
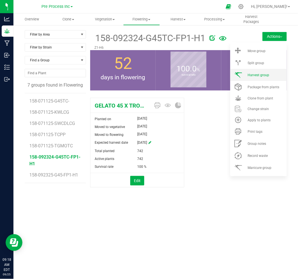
click at [261, 77] on li "Harvest group" at bounding box center [258, 75] width 57 height 12
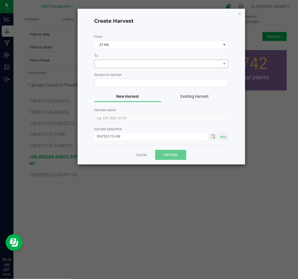
type input "158-092324-G45TC-FP1-H1"
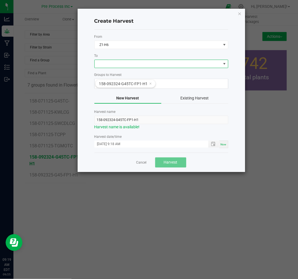
click at [158, 64] on span at bounding box center [158, 64] width 126 height 8
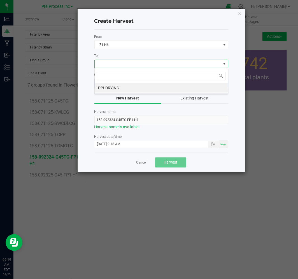
scroll to position [8, 134]
click at [155, 86] on li "PPI-DRYING" at bounding box center [161, 88] width 133 height 10
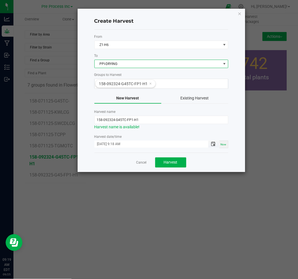
click at [214, 146] on span "Toggle popup" at bounding box center [213, 144] width 4 height 4
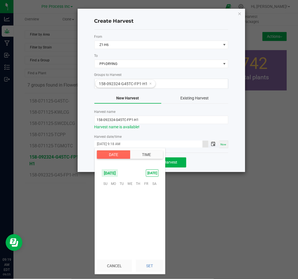
scroll to position [137, 0]
click at [123, 215] on span "23" at bounding box center [122, 218] width 8 height 9
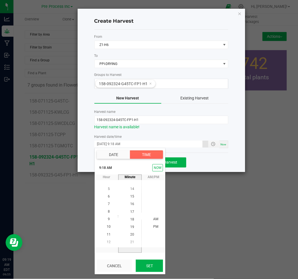
click at [155, 262] on button "Set" at bounding box center [149, 266] width 27 height 12
type input "[DATE] 9:18 AM"
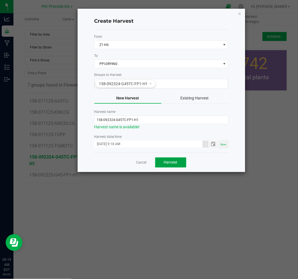
click at [170, 163] on span "Harvest" at bounding box center [171, 162] width 14 height 4
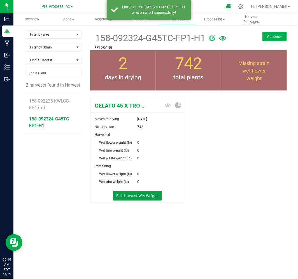
click at [156, 196] on button "Edit Harvest Wet Weight" at bounding box center [137, 196] width 49 height 10
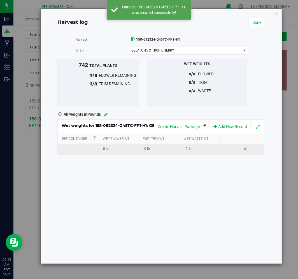
click at [74, 151] on td at bounding box center [78, 149] width 41 height 10
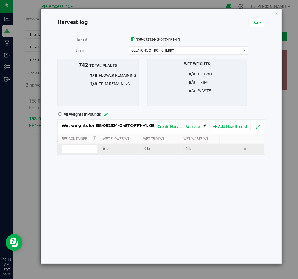
type input "1"
click at [102, 152] on div "Wet weights for 158-092324-G45TC-FP1-H1: GELATO 45 X TROP CHERRY Create Harvest…" at bounding box center [161, 136] width 208 height 35
click at [119, 151] on div "0 lb" at bounding box center [121, 148] width 37 height 5
type input "1861.78"
type input "1861.7800 lb"
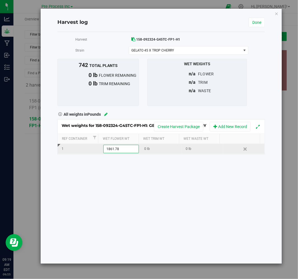
click at [138, 178] on div "Harvest 158-092324-G45TC-FP1-H1 [GEOGRAPHIC_DATA] GELATO 45 X TROP CHERRY Selec…" at bounding box center [161, 148] width 208 height 232
click at [255, 26] on link "Done" at bounding box center [257, 23] width 16 height 10
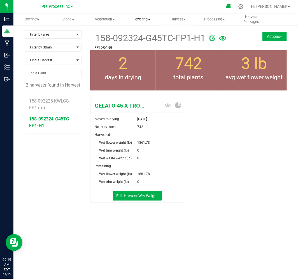
click at [146, 22] on span "Flowering" at bounding box center [142, 19] width 36 height 5
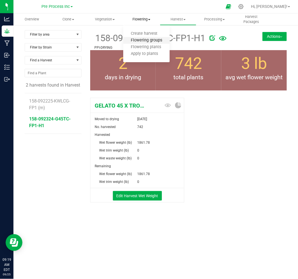
click at [149, 41] on span "Flowering groups" at bounding box center [146, 40] width 47 height 5
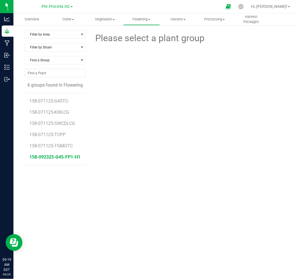
click at [49, 159] on span "158-092325-G45-FP1-H1" at bounding box center [55, 156] width 51 height 5
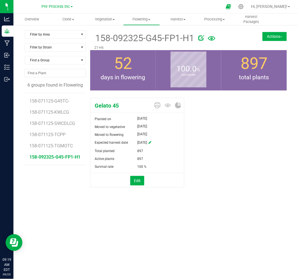
click at [274, 29] on div "Filter by Area Filter by Area All Z1-H6 Filter by Strain Find a Group 6 groups …" at bounding box center [155, 116] width 285 height 183
click at [271, 36] on button "Actions" at bounding box center [275, 36] width 24 height 9
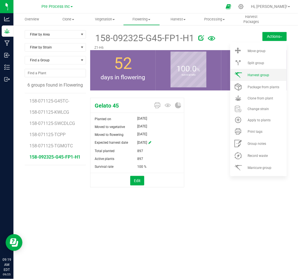
click at [254, 74] on span "Harvest group" at bounding box center [259, 75] width 22 height 4
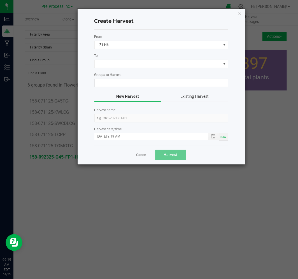
type input "158-092325-G45-FP1-H1"
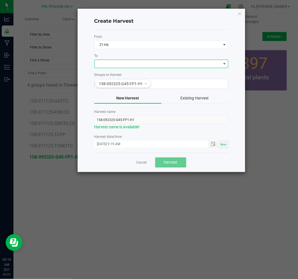
click at [147, 63] on span at bounding box center [158, 64] width 126 height 8
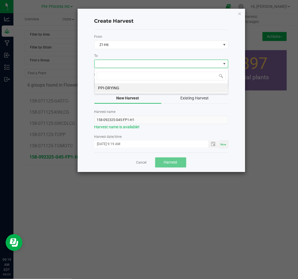
scroll to position [8, 134]
click at [138, 88] on li "PPI-DRYING" at bounding box center [161, 88] width 133 height 10
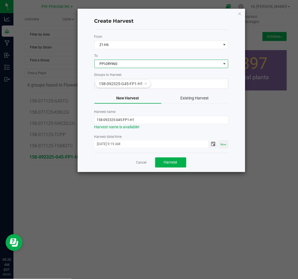
click at [215, 145] on span "Toggle popup" at bounding box center [213, 144] width 4 height 4
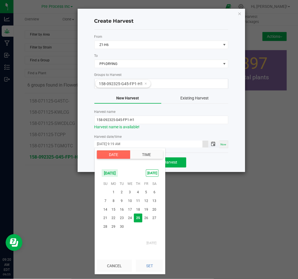
scroll to position [144, 0]
click at [121, 219] on span "23" at bounding box center [122, 218] width 8 height 9
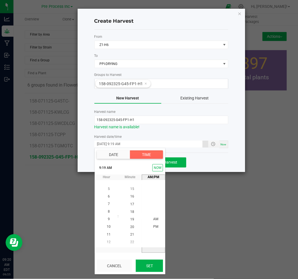
click at [148, 262] on button "Set" at bounding box center [149, 266] width 27 height 12
type input "[DATE] 9:19 AM"
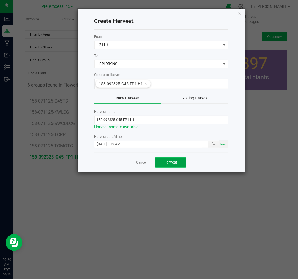
click at [179, 165] on button "Harvest" at bounding box center [170, 163] width 31 height 10
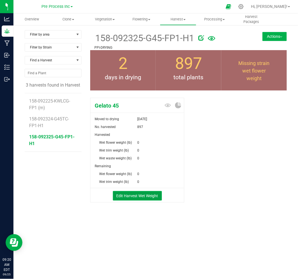
click at [147, 195] on button "Edit Harvest Wet Weight" at bounding box center [137, 196] width 49 height 10
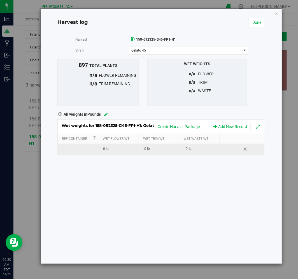
click at [79, 149] on td at bounding box center [78, 149] width 41 height 10
type input "1"
click at [110, 149] on div "Wet weights for 158-092325-G45-FP1-H1: Gelato 45 Create Harvest Package Add New…" at bounding box center [161, 136] width 208 height 35
click at [113, 152] on td "0 lb" at bounding box center [119, 149] width 41 height 10
type input "2253.52"
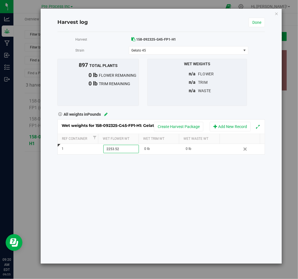
click at [142, 203] on div "Harvest 158-092325-G45-FP1-H1 [GEOGRAPHIC_DATA] Gelato 45 Select strain Gelato …" at bounding box center [161, 148] width 208 height 232
click at [256, 26] on link "Done" at bounding box center [257, 23] width 16 height 10
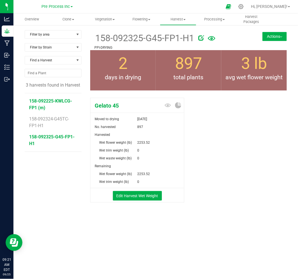
click at [61, 101] on span "158-092225-KWLCG-FP1 (m)" at bounding box center [50, 104] width 43 height 12
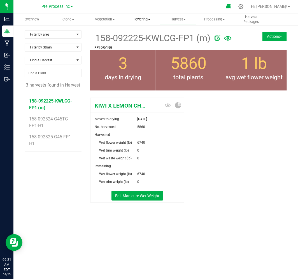
click at [144, 19] on span "Flowering" at bounding box center [142, 19] width 36 height 5
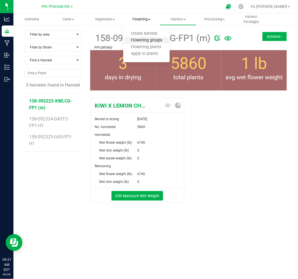
click at [152, 43] on span "Flowering groups" at bounding box center [146, 40] width 47 height 5
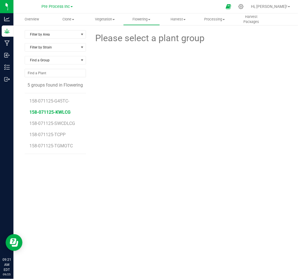
click at [54, 113] on span "158-071125-KWLCG" at bounding box center [50, 112] width 41 height 5
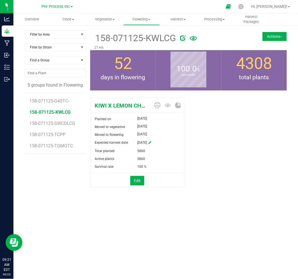
click at [278, 40] on button "Actions" at bounding box center [275, 36] width 24 height 9
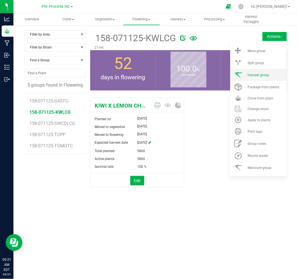
click at [265, 73] on span "Harvest group" at bounding box center [259, 75] width 22 height 4
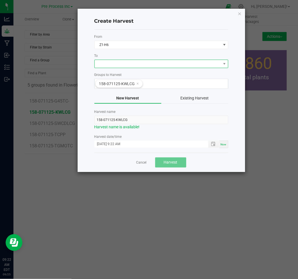
click at [140, 66] on span at bounding box center [158, 64] width 126 height 8
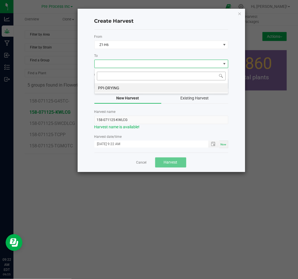
scroll to position [8, 134]
click at [138, 85] on li "PPI-DRYING" at bounding box center [161, 88] width 133 height 10
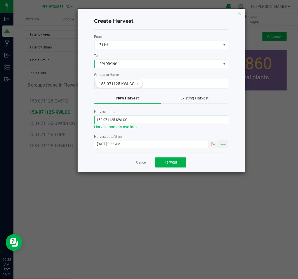
click at [131, 116] on input "158-071125-KWLCG" at bounding box center [161, 120] width 134 height 8
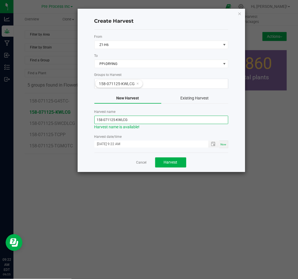
drag, startPoint x: 111, startPoint y: 119, endPoint x: 106, endPoint y: 119, distance: 4.8
click at [106, 119] on input "158-071125-KWLCG" at bounding box center [161, 120] width 134 height 8
click at [130, 123] on input "158-092225-KWLCG" at bounding box center [161, 120] width 134 height 8
click at [212, 145] on span "Toggle popup" at bounding box center [213, 144] width 4 height 4
type input "158-092225-KWLCG-FP2"
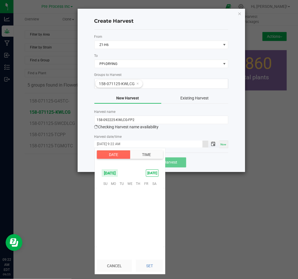
scroll to position [167, 0]
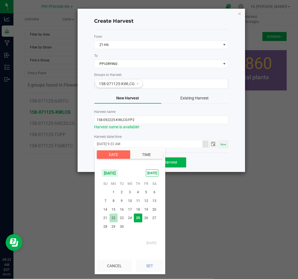
click at [111, 218] on span "22" at bounding box center [114, 218] width 8 height 9
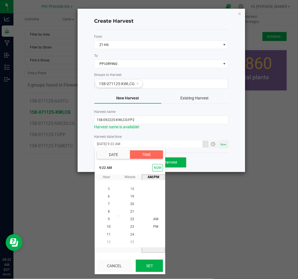
click at [146, 266] on button "Set" at bounding box center [149, 266] width 27 height 12
type input "[DATE] 9:22 AM"
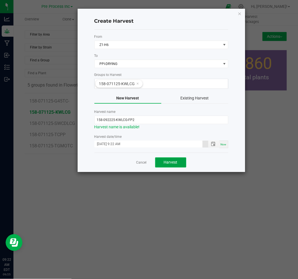
click at [176, 165] on span "Harvest" at bounding box center [171, 162] width 14 height 4
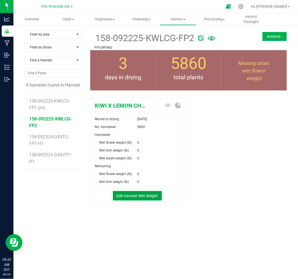
click at [127, 197] on button "Edit Harvest Wet Weight" at bounding box center [137, 196] width 49 height 10
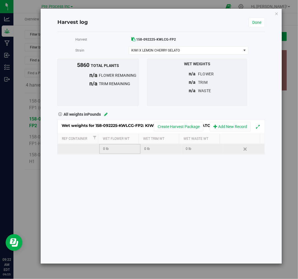
click at [107, 149] on div "0 lb" at bounding box center [121, 148] width 37 height 5
click at [93, 149] on td at bounding box center [78, 149] width 41 height 10
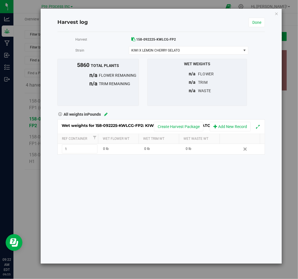
type input "1"
click at [121, 152] on div "Wet weights for 158-092225-KWLCG-FP2: KIWI X LEMON CHERRY GELATO Create Harvest…" at bounding box center [161, 136] width 208 height 35
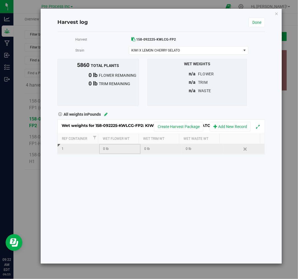
click at [121, 151] on div "0 lb" at bounding box center [121, 148] width 37 height 5
click at [113, 149] on div "0 lb" at bounding box center [121, 148] width 37 height 5
type input "11698.78"
click at [133, 190] on div "Harvest 158-092225-KWLCG-FP2 [GEOGRAPHIC_DATA] KIWI X LEMON CHERRY GELATO Selec…" at bounding box center [161, 148] width 208 height 232
click at [256, 25] on link "Done" at bounding box center [257, 23] width 16 height 10
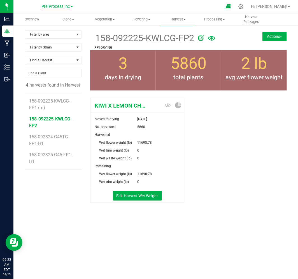
click at [54, 8] on span "Pre Process Inc" at bounding box center [55, 6] width 29 height 5
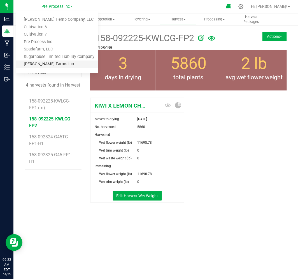
click at [54, 63] on link "[PERSON_NAME] Farms Inc" at bounding box center [57, 65] width 82 height 8
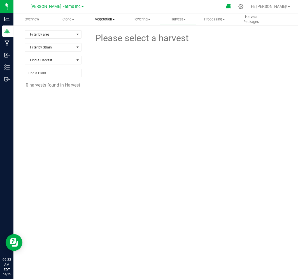
click at [103, 20] on span "Vegetation" at bounding box center [105, 19] width 36 height 5
click at [112, 33] on span "Veg groups" at bounding box center [105, 33] width 36 height 5
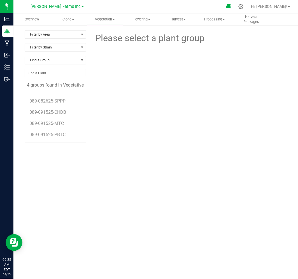
click at [55, 6] on span "[PERSON_NAME] Farms Inc" at bounding box center [56, 6] width 50 height 5
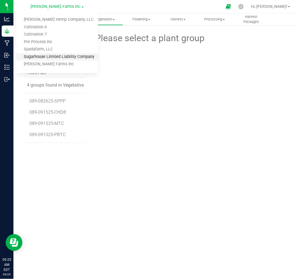
click at [55, 56] on link "Sugarhouse Limited Liability Company" at bounding box center [57, 57] width 82 height 8
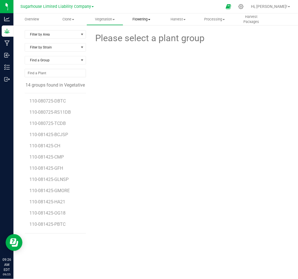
click at [137, 20] on span "Flowering" at bounding box center [142, 19] width 36 height 5
click at [144, 40] on span "Flowering groups" at bounding box center [146, 40] width 47 height 5
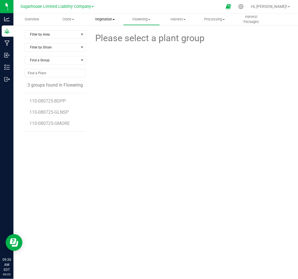
click at [108, 17] on span "Vegetation" at bounding box center [105, 19] width 36 height 5
click at [115, 33] on span "Veg groups" at bounding box center [105, 33] width 36 height 5
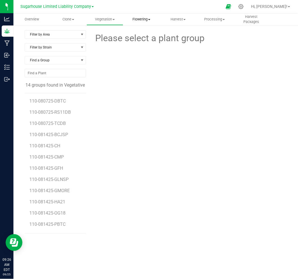
click at [138, 19] on span "Flowering" at bounding box center [142, 19] width 36 height 5
click at [173, 125] on div "Please select a plant group" at bounding box center [188, 132] width 197 height 204
click at [62, 113] on span "110-080725-RS11DB" at bounding box center [51, 112] width 42 height 5
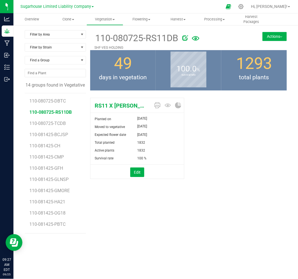
click at [267, 34] on button "Actions" at bounding box center [275, 36] width 24 height 9
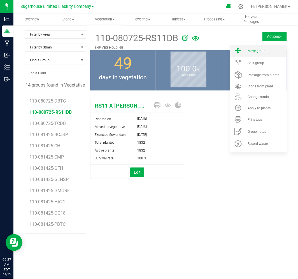
click at [265, 55] on li "Move group" at bounding box center [258, 51] width 57 height 12
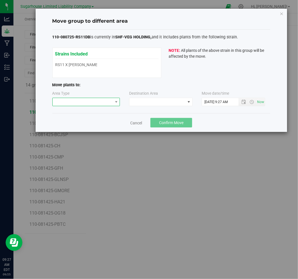
click at [112, 98] on span at bounding box center [83, 102] width 60 height 8
click at [100, 121] on li "Flowering" at bounding box center [86, 122] width 67 height 10
click at [167, 100] on span at bounding box center [158, 102] width 56 height 8
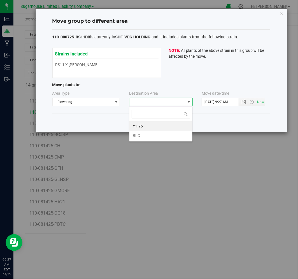
scroll to position [8, 64]
click at [156, 136] on li "BLC" at bounding box center [161, 136] width 63 height 10
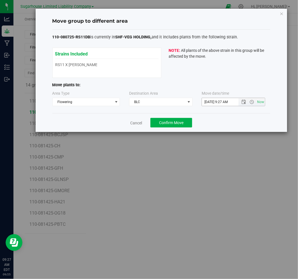
click at [245, 105] on span "Now" at bounding box center [252, 102] width 26 height 8
click at [245, 101] on span "Open the date view" at bounding box center [244, 102] width 4 height 4
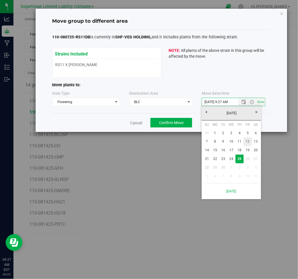
click at [250, 141] on link "12" at bounding box center [248, 141] width 8 height 9
type input "[DATE] 9:27 AM"
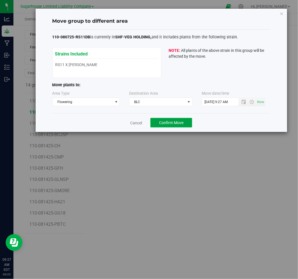
click at [177, 123] on span "Confirm Move" at bounding box center [171, 123] width 24 height 4
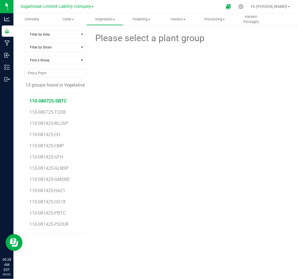
click at [59, 103] on span "110-080725-DBTC" at bounding box center [48, 100] width 37 height 5
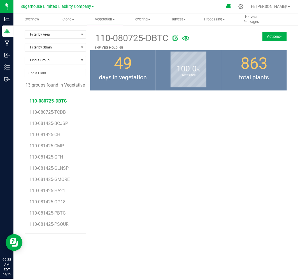
click at [270, 38] on button "Actions" at bounding box center [275, 36] width 24 height 9
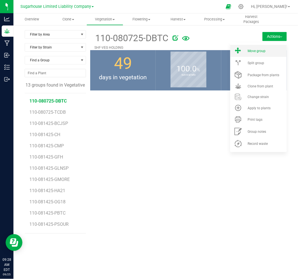
click at [269, 49] on div "Move group" at bounding box center [267, 51] width 38 height 4
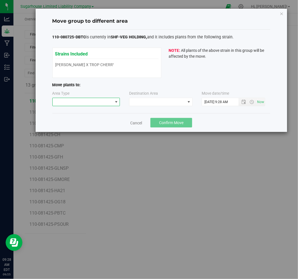
click at [80, 100] on span at bounding box center [83, 102] width 60 height 8
click at [77, 122] on li "Flowering" at bounding box center [86, 122] width 67 height 10
click at [150, 101] on span at bounding box center [158, 102] width 56 height 8
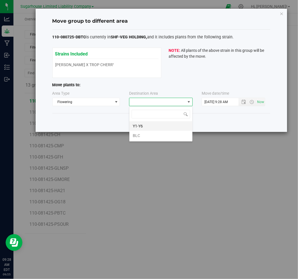
scroll to position [8, 64]
click at [145, 135] on li "BLC" at bounding box center [161, 136] width 63 height 10
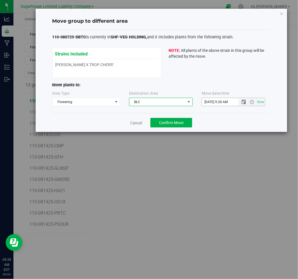
click at [245, 104] on span "Open the date view" at bounding box center [244, 102] width 4 height 4
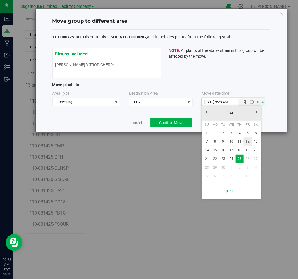
click at [245, 140] on link "12" at bounding box center [248, 141] width 8 height 9
type input "[DATE] 9:28 AM"
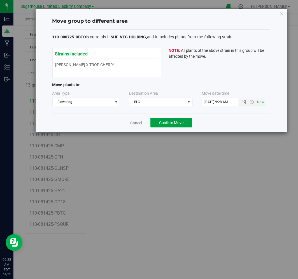
click at [163, 123] on span "Confirm Move" at bounding box center [171, 123] width 24 height 4
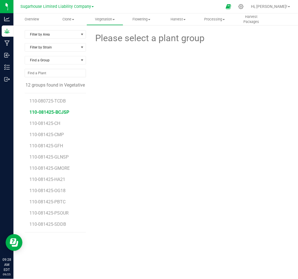
click at [55, 113] on span "110-081425-BCJSP" at bounding box center [50, 112] width 40 height 5
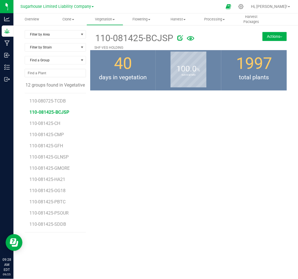
click at [266, 34] on button "Actions" at bounding box center [275, 36] width 24 height 9
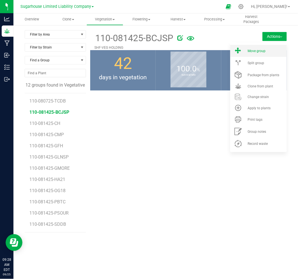
click at [261, 50] on span "Move group" at bounding box center [257, 51] width 18 height 4
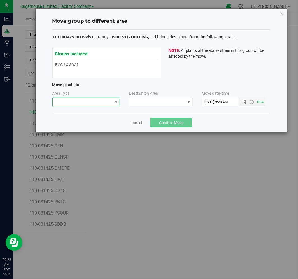
click at [87, 101] on span at bounding box center [83, 102] width 60 height 8
click at [80, 121] on li "Flowering" at bounding box center [86, 122] width 67 height 10
click at [135, 103] on span at bounding box center [158, 102] width 56 height 8
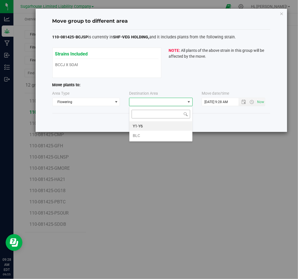
scroll to position [8, 64]
click at [144, 136] on li "BLC" at bounding box center [161, 136] width 63 height 10
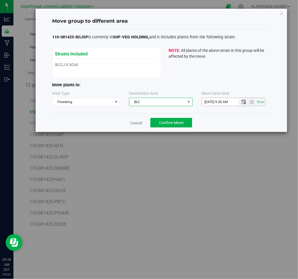
click at [245, 103] on span "Open the date view" at bounding box center [244, 102] width 4 height 4
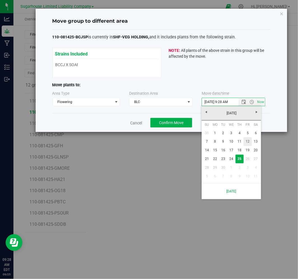
click at [248, 143] on link "12" at bounding box center [248, 141] width 8 height 9
type input "[DATE] 9:28 AM"
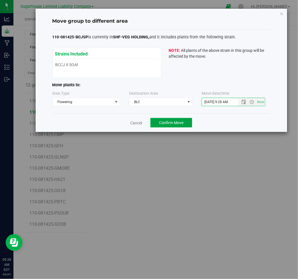
click at [181, 124] on span "Confirm Move" at bounding box center [171, 123] width 24 height 4
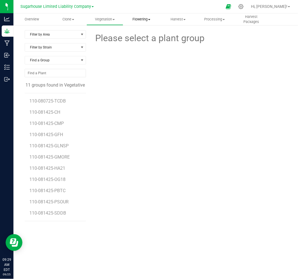
click at [145, 16] on uib-tab-heading "Flowering Create harvest Flowering groups Flowering plants Apply to plants" at bounding box center [142, 19] width 36 height 11
click at [148, 41] on span "Flowering groups" at bounding box center [146, 40] width 47 height 5
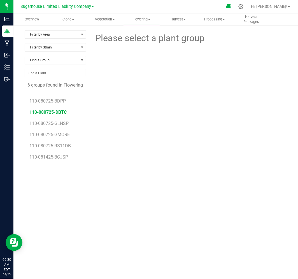
click at [52, 115] on span "110-080725-DBTC" at bounding box center [48, 112] width 37 height 5
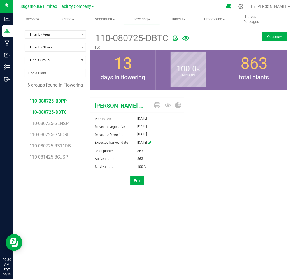
click at [47, 101] on span "110-080725-BDPP" at bounding box center [48, 100] width 37 height 5
click at [53, 128] on li "110-080725-GMORE" at bounding box center [56, 132] width 52 height 11
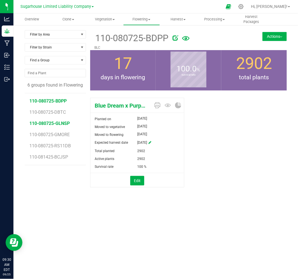
click at [53, 122] on span "110-080725-GLNSP" at bounding box center [50, 123] width 40 height 5
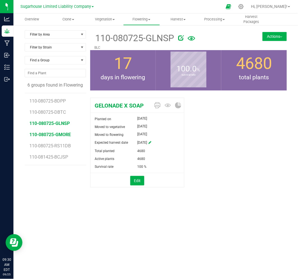
click at [55, 136] on span "110-080725-GMORE" at bounding box center [50, 134] width 41 height 5
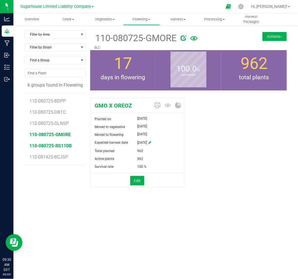
click at [56, 147] on span "110-080725-RS11DB" at bounding box center [51, 145] width 42 height 5
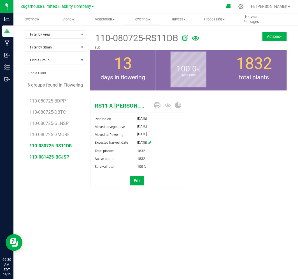
click at [58, 158] on span "110-081425-BCJSP" at bounding box center [50, 156] width 40 height 5
click at [106, 14] on uib-tab-heading "Vegetation Veg groups Veg plants Mother groups Mother plants Apply to plants" at bounding box center [105, 19] width 36 height 11
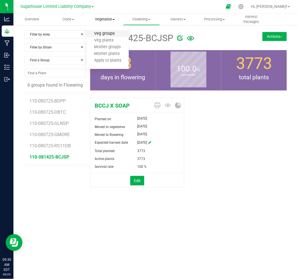
click at [103, 34] on span "Veg groups" at bounding box center [105, 33] width 36 height 5
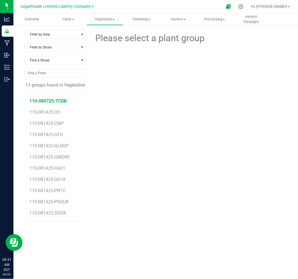
click at [57, 100] on span "110-080725-TCDB" at bounding box center [48, 100] width 37 height 5
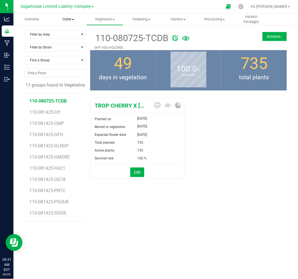
click at [65, 22] on span "Clone" at bounding box center [68, 19] width 36 height 5
click at [77, 40] on span "Cloning groups" at bounding box center [71, 40] width 42 height 5
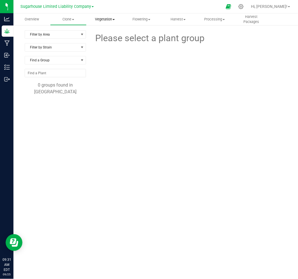
click at [103, 14] on uib-tab-heading "Vegetation Veg groups Veg plants Mother groups Mother plants Apply to plants" at bounding box center [105, 19] width 36 height 11
click at [102, 33] on span "Veg groups" at bounding box center [105, 33] width 36 height 5
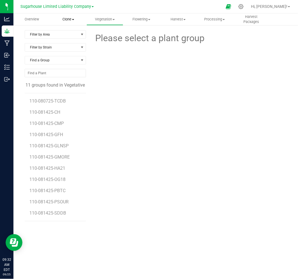
click at [66, 19] on span "Clone" at bounding box center [68, 19] width 36 height 5
click at [74, 35] on span "Create plants" at bounding box center [70, 33] width 40 height 5
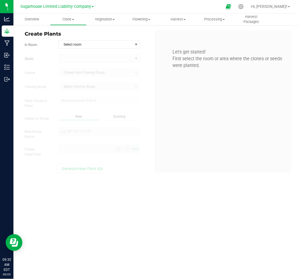
type input "[DATE] 9:32 AM"
click at [91, 45] on span "Select room" at bounding box center [96, 45] width 74 height 8
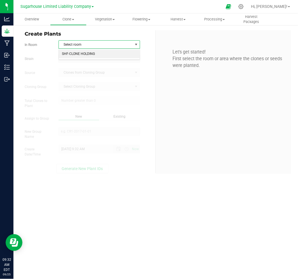
click at [91, 57] on li "SHF-CLONE HOLDING" at bounding box center [99, 54] width 81 height 8
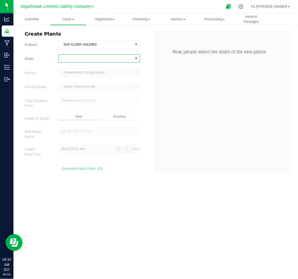
click at [91, 58] on span at bounding box center [96, 59] width 74 height 8
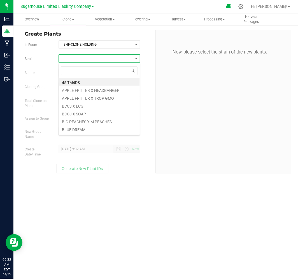
scroll to position [8, 82]
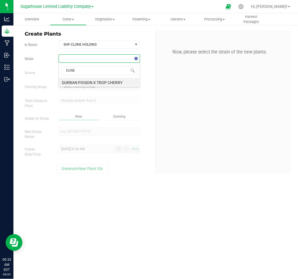
type input "[PERSON_NAME]"
click at [97, 84] on li "DURBAN POISON X TROP CHERRY" at bounding box center [99, 82] width 81 height 8
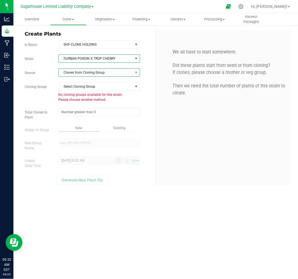
click at [98, 71] on span "Clones from Cloning Group" at bounding box center [96, 73] width 74 height 8
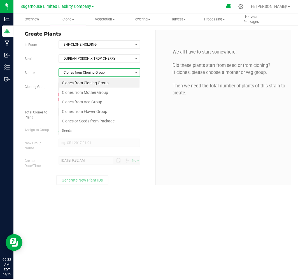
scroll to position [8, 82]
click at [82, 128] on li "Seeds" at bounding box center [99, 131] width 81 height 10
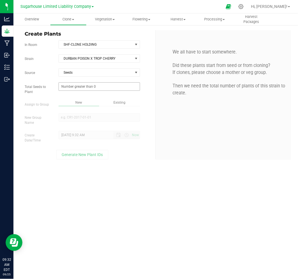
click at [88, 89] on span at bounding box center [100, 86] width 82 height 8
type input "0"
click at [78, 85] on span at bounding box center [100, 86] width 82 height 8
type input "1585"
type input "1,585"
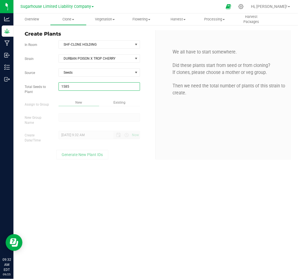
click at [79, 114] on div "Overview Clone Create plants Cloning groups Cloning plants Apply to plants Vege…" at bounding box center [155, 146] width 285 height 266
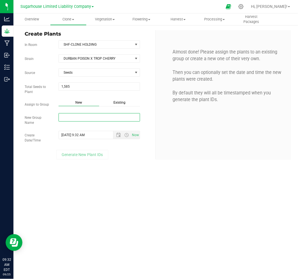
click at [79, 116] on input "New Group Name" at bounding box center [100, 117] width 82 height 8
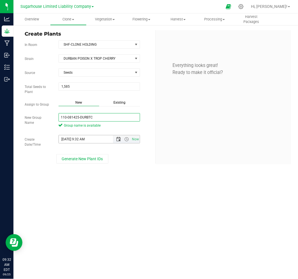
click at [118, 141] on span "Open the date view" at bounding box center [118, 139] width 4 height 4
type input "110-081425-DURBTC"
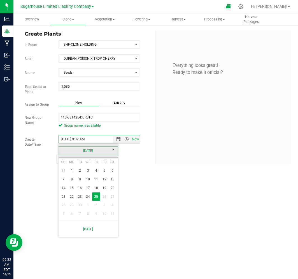
click at [67, 153] on link "[DATE]" at bounding box center [88, 151] width 60 height 9
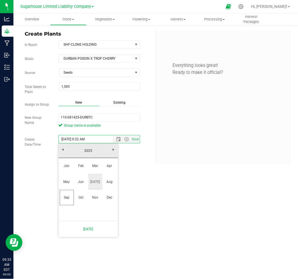
click at [91, 183] on link "[DATE]" at bounding box center [95, 182] width 14 height 14
click at [95, 180] on link "10" at bounding box center [96, 179] width 8 height 9
type input "[DATE] 9:32 AM"
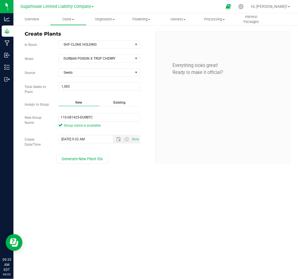
click at [181, 187] on div "Overview Clone Create plants Cloning groups Cloning plants Apply to plants Vege…" at bounding box center [155, 146] width 285 height 266
click at [90, 160] on span "Generate New Plant IDs" at bounding box center [82, 159] width 41 height 4
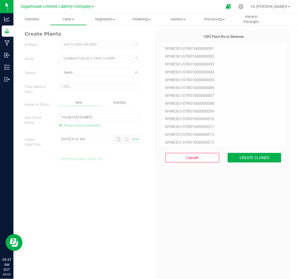
scroll to position [17, 0]
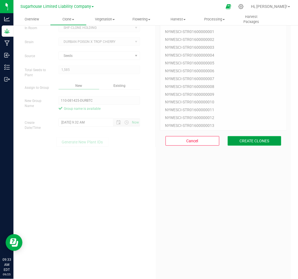
click at [241, 142] on button "CREATE CLONES" at bounding box center [255, 141] width 54 height 10
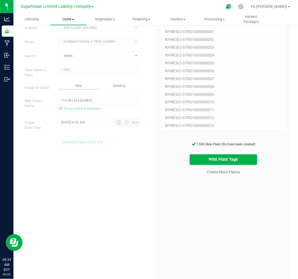
click at [70, 17] on span "Clone" at bounding box center [68, 19] width 36 height 5
click at [74, 39] on span "Cloning groups" at bounding box center [71, 40] width 42 height 5
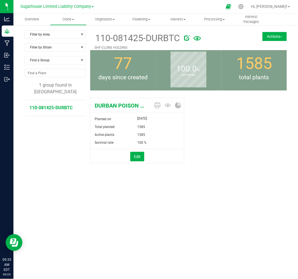
click at [269, 37] on button "Actions" at bounding box center [275, 36] width 24 height 9
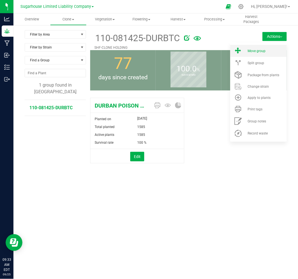
click at [266, 51] on div "Move group" at bounding box center [267, 51] width 38 height 4
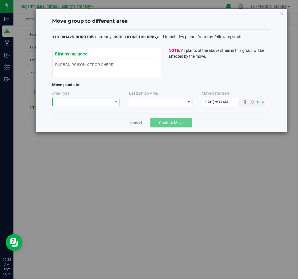
click at [91, 103] on span at bounding box center [83, 102] width 60 height 8
click at [89, 114] on li "Vegetative" at bounding box center [86, 113] width 67 height 10
click at [144, 101] on span at bounding box center [158, 102] width 56 height 8
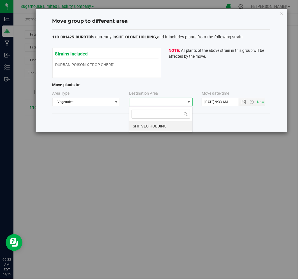
scroll to position [8, 64]
click at [146, 128] on li "SHF-VEG HOLDING" at bounding box center [161, 126] width 63 height 10
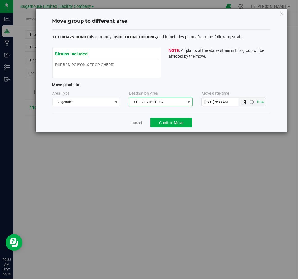
click at [245, 102] on span "Open the date view" at bounding box center [244, 102] width 4 height 4
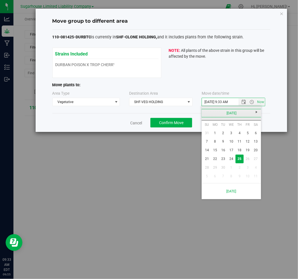
click at [212, 113] on link "[DATE]" at bounding box center [232, 113] width 60 height 9
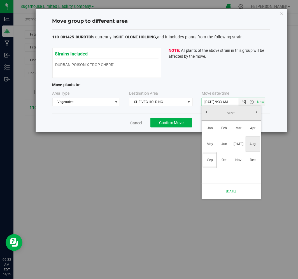
click at [253, 141] on link "Aug" at bounding box center [253, 144] width 14 height 14
click at [239, 150] on link "14" at bounding box center [240, 150] width 8 height 9
type input "[DATE] 9:33 AM"
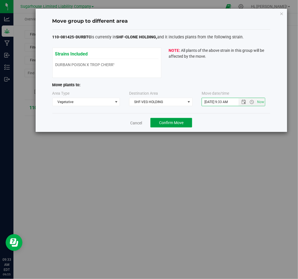
click at [172, 124] on span "Confirm Move" at bounding box center [171, 123] width 24 height 4
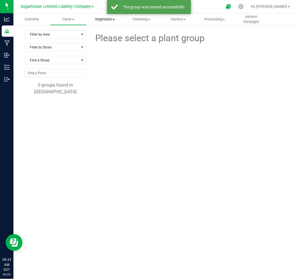
click at [109, 18] on span "Vegetation" at bounding box center [105, 19] width 36 height 5
click at [114, 34] on span "Veg groups" at bounding box center [105, 33] width 36 height 5
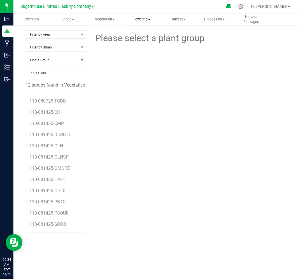
click at [139, 17] on span "Flowering" at bounding box center [142, 19] width 36 height 5
click at [141, 42] on span "Flowering groups" at bounding box center [146, 40] width 47 height 5
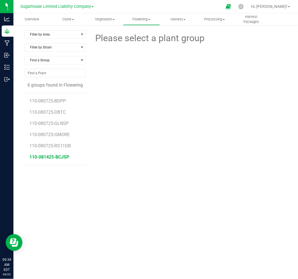
click at [65, 155] on span "110-081425-BCJSP" at bounding box center [50, 156] width 40 height 5
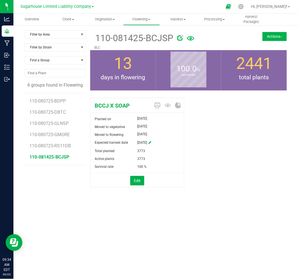
click at [280, 37] on button "Actions" at bounding box center [275, 36] width 24 height 9
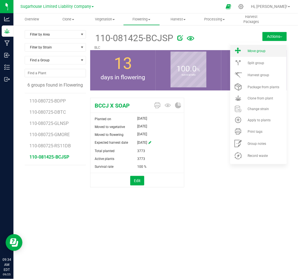
click at [261, 52] on span "Move group" at bounding box center [257, 51] width 18 height 4
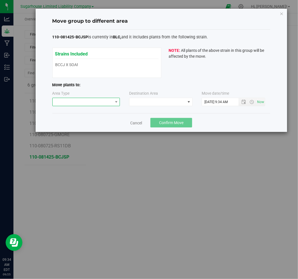
click at [113, 103] on span at bounding box center [116, 102] width 7 height 8
click at [68, 111] on li "Vegetative" at bounding box center [86, 113] width 67 height 10
click at [243, 104] on span "Open the date view" at bounding box center [244, 102] width 4 height 4
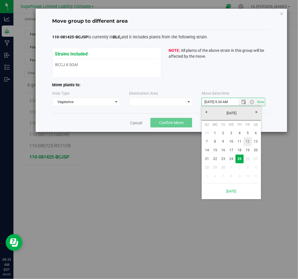
click at [248, 140] on link "12" at bounding box center [248, 141] width 8 height 9
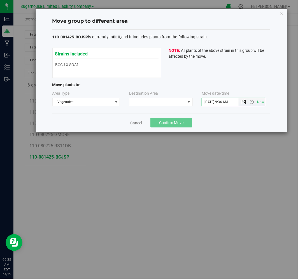
click at [245, 100] on span "Open the date view" at bounding box center [244, 102] width 4 height 4
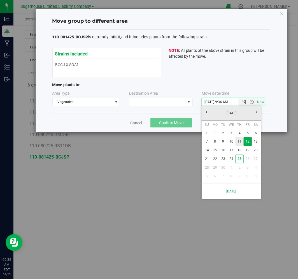
click at [239, 144] on link "11" at bounding box center [240, 141] width 8 height 9
type input "[DATE] 9:34 AM"
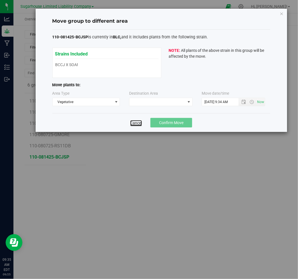
click at [132, 123] on link "Cancel" at bounding box center [136, 123] width 12 height 6
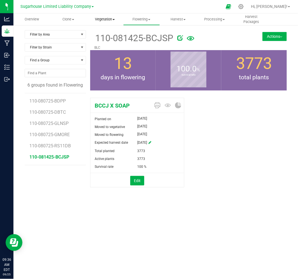
click at [101, 20] on span "Vegetation" at bounding box center [105, 19] width 36 height 5
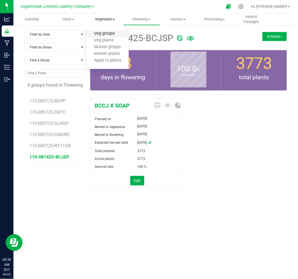
click at [110, 33] on span "Veg groups" at bounding box center [105, 33] width 36 height 5
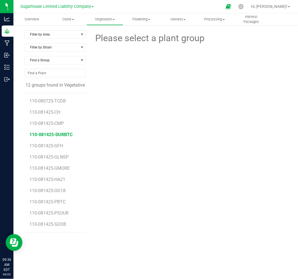
click at [44, 137] on span "110-081425-DURBTC" at bounding box center [51, 134] width 43 height 5
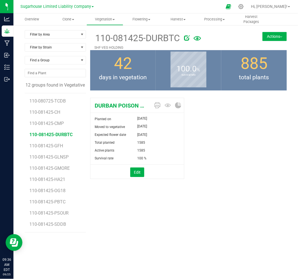
click at [273, 37] on button "Actions" at bounding box center [275, 36] width 24 height 9
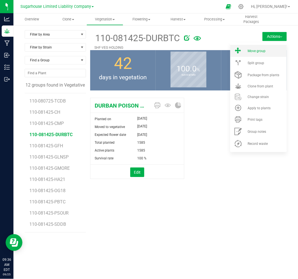
click at [262, 49] on span "Move group" at bounding box center [257, 51] width 18 height 4
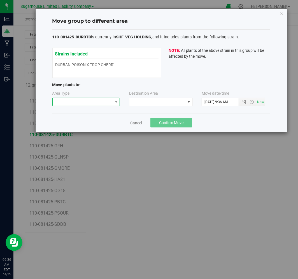
click at [85, 106] on span at bounding box center [83, 102] width 60 height 8
click at [77, 123] on li "Flowering" at bounding box center [86, 122] width 67 height 10
click at [147, 99] on span at bounding box center [158, 102] width 56 height 8
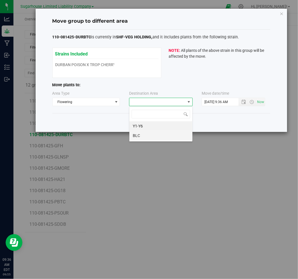
scroll to position [8, 64]
click at [158, 135] on li "BLC" at bounding box center [161, 136] width 63 height 10
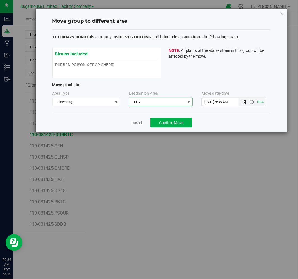
click at [245, 104] on span "Open the date view" at bounding box center [244, 102] width 4 height 4
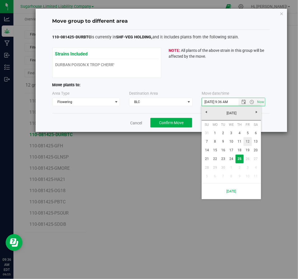
click at [244, 141] on link "12" at bounding box center [248, 141] width 8 height 9
type input "[DATE] 9:36 AM"
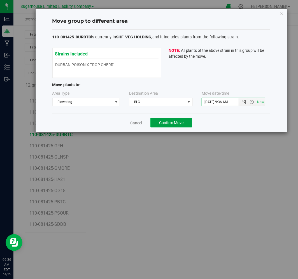
click at [165, 125] on button "Confirm Move" at bounding box center [172, 123] width 42 height 10
